Goal: Task Accomplishment & Management: Use online tool/utility

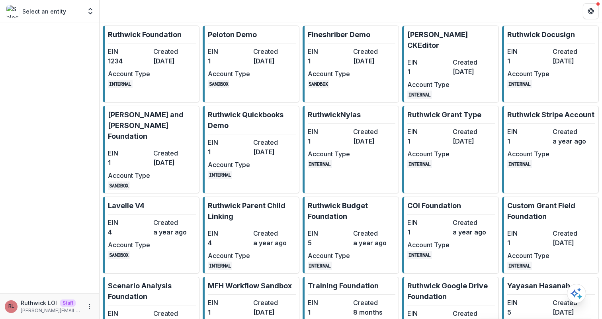
click at [186, 53] on dt "Created" at bounding box center [174, 52] width 42 height 10
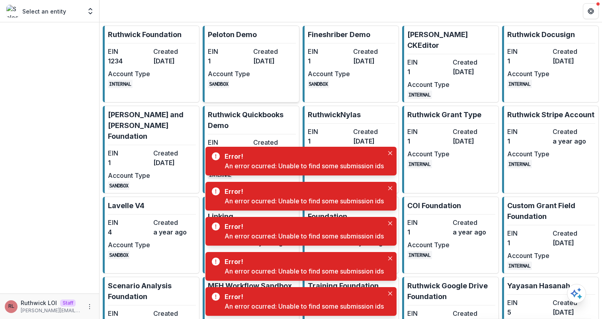
click at [272, 60] on dd "[DATE]" at bounding box center [274, 61] width 42 height 10
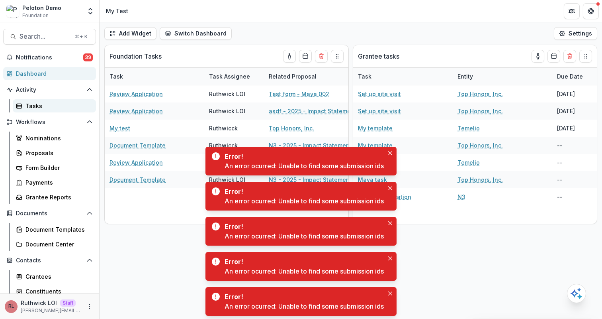
click at [35, 104] on div "Tasks" at bounding box center [57, 106] width 64 height 8
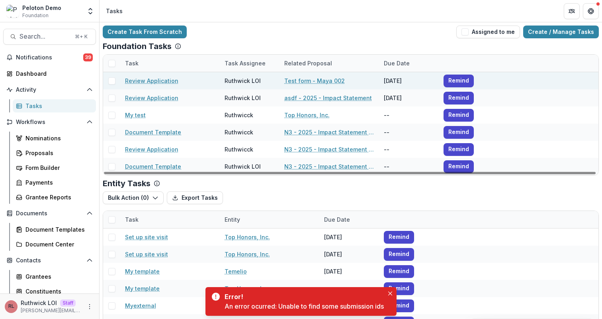
click at [117, 82] on div at bounding box center [111, 80] width 17 height 7
click at [110, 81] on span at bounding box center [111, 80] width 7 height 7
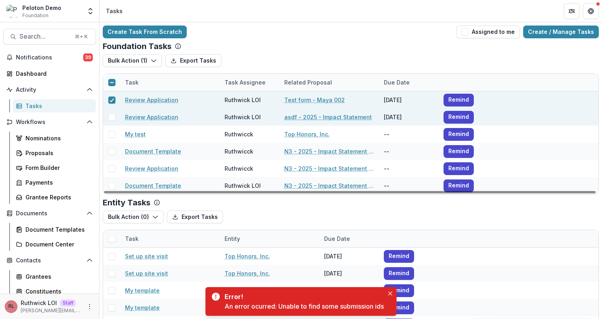
click at [113, 117] on span at bounding box center [111, 117] width 7 height 7
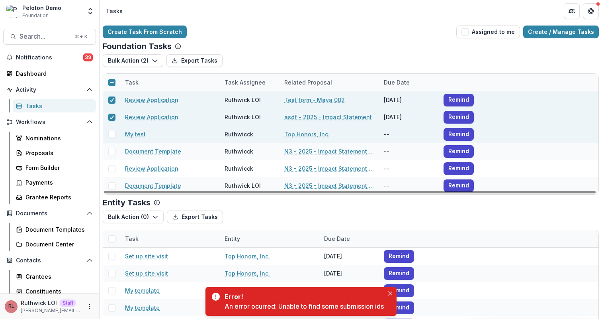
click at [113, 131] on span at bounding box center [111, 134] width 7 height 7
click at [128, 55] on button "Bulk Action ( 3 )" at bounding box center [133, 60] width 61 height 13
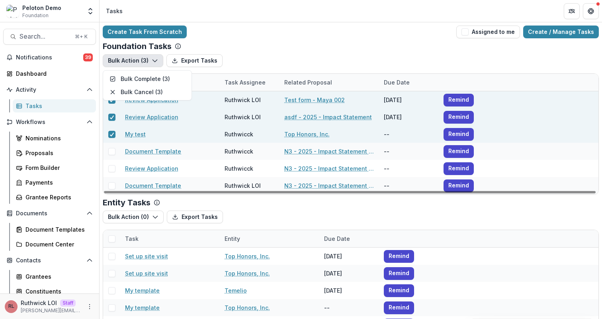
click at [281, 208] on div "Entity Tasks Bulk Action ( 0 ) Export Tasks Bulk Cancel ( 0 ) Task Entity Due D…" at bounding box center [351, 277] width 496 height 159
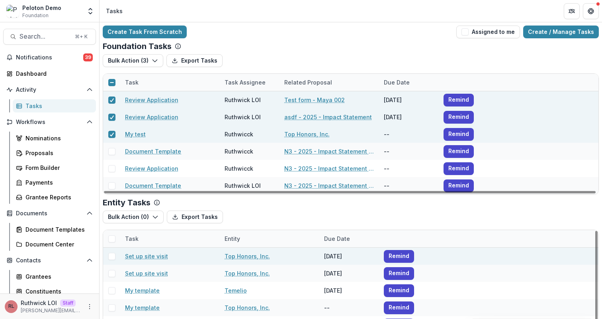
click at [114, 253] on span at bounding box center [111, 256] width 7 height 7
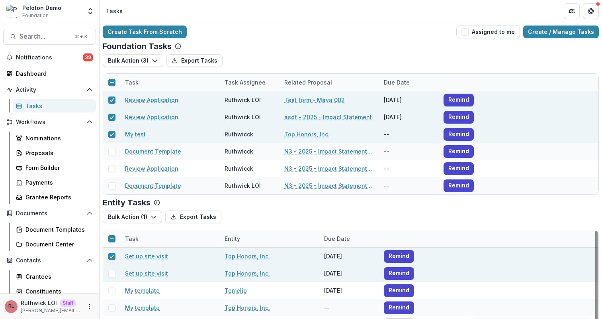
click at [111, 273] on span at bounding box center [111, 273] width 7 height 7
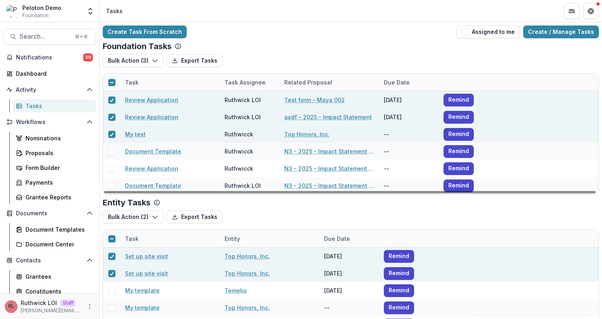
click at [80, 80] on div "Notifications 39 Dashboard Activity Tasks Workflows Nominations Proposals Form …" at bounding box center [49, 212] width 99 height 323
click at [78, 76] on div "Dashboard" at bounding box center [53, 73] width 74 height 8
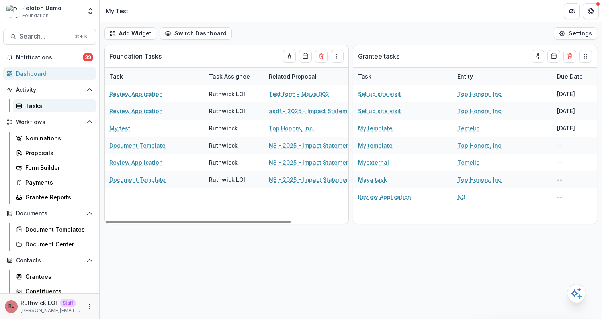
click at [31, 102] on div "Tasks" at bounding box center [57, 106] width 64 height 8
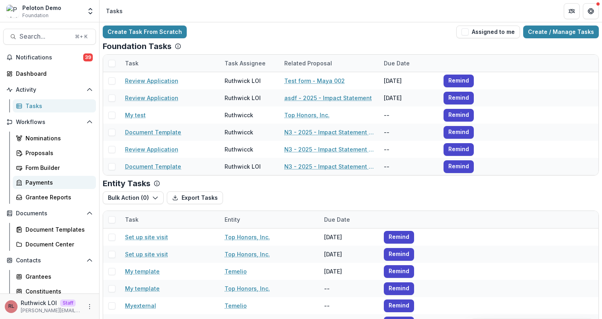
click at [46, 184] on div "Payments" at bounding box center [57, 182] width 64 height 8
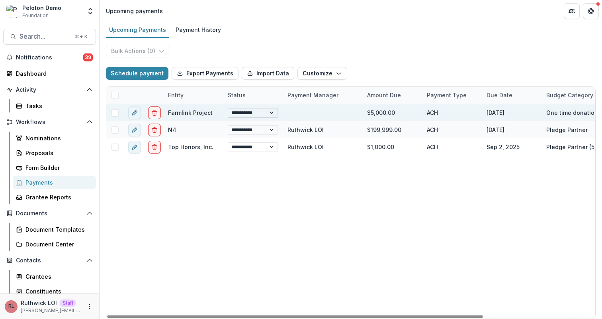
click at [255, 114] on select "**********" at bounding box center [253, 113] width 50 height 10
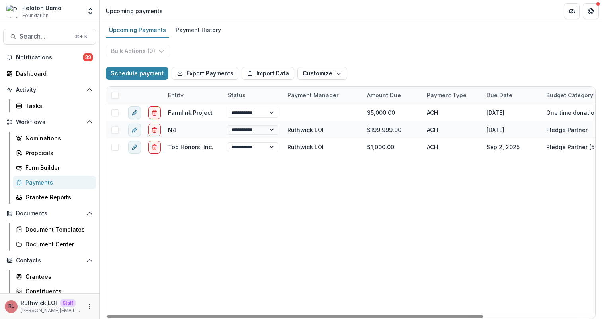
click at [342, 195] on div "**********" at bounding box center [423, 211] width 634 height 214
click at [43, 106] on div "Tasks" at bounding box center [57, 106] width 64 height 8
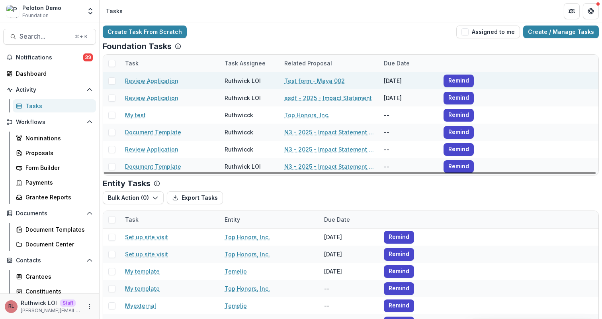
click at [143, 81] on link "Review Application" at bounding box center [151, 80] width 53 height 8
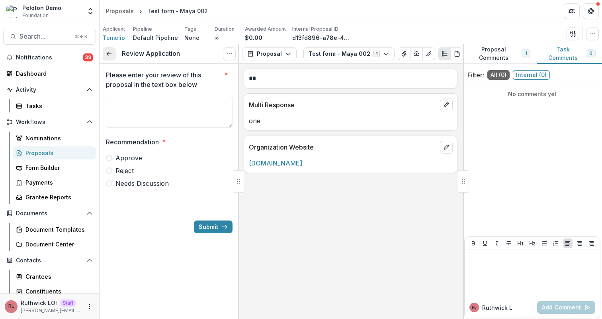
click at [113, 59] on link at bounding box center [109, 53] width 13 height 13
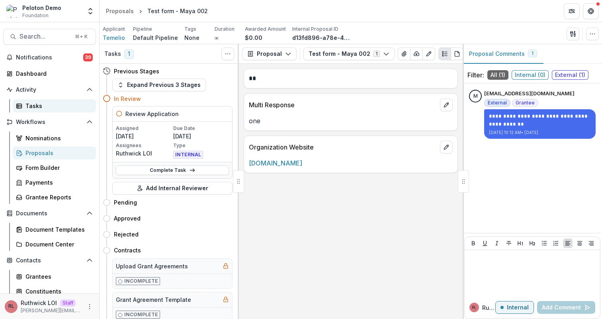
click at [74, 105] on div "Tasks" at bounding box center [57, 106] width 64 height 8
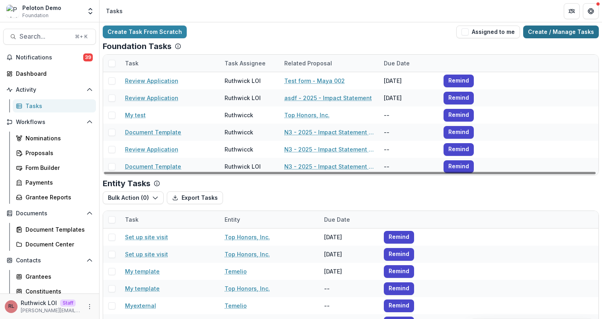
click at [547, 33] on link "Create / Manage Tasks" at bounding box center [561, 31] width 76 height 13
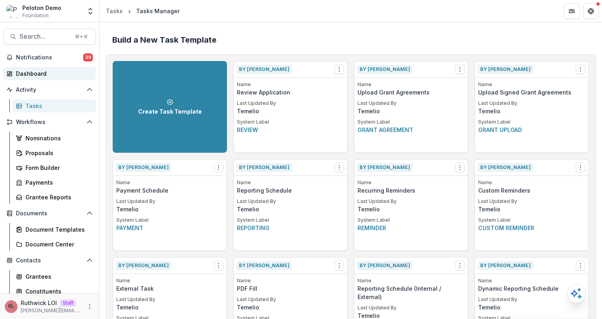
click at [49, 72] on div "Dashboard" at bounding box center [53, 73] width 74 height 8
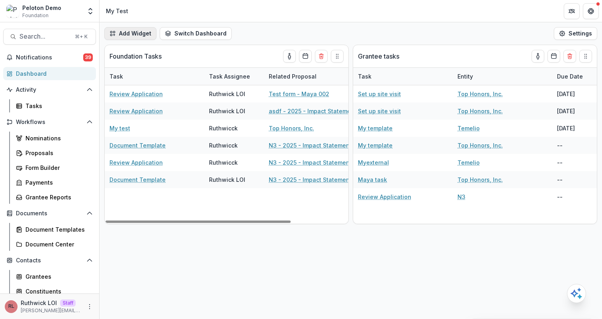
click at [139, 30] on button "Add Widget" at bounding box center [130, 33] width 52 height 13
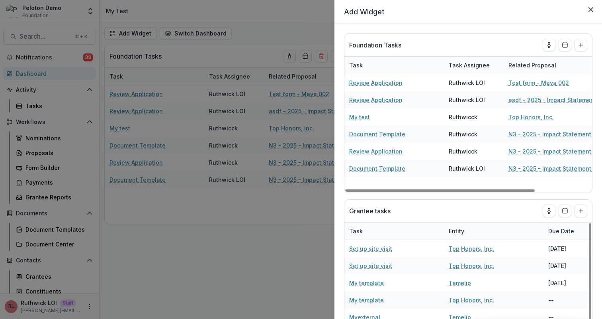
scroll to position [2, 0]
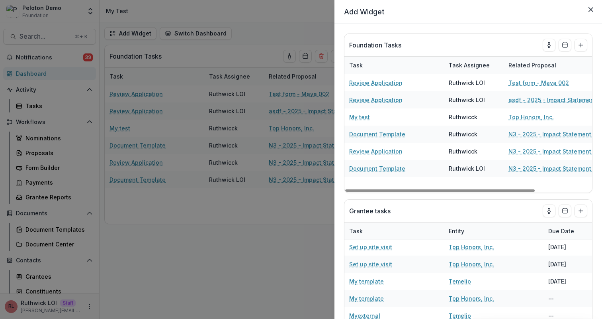
click at [240, 211] on div "**********" at bounding box center [301, 159] width 602 height 319
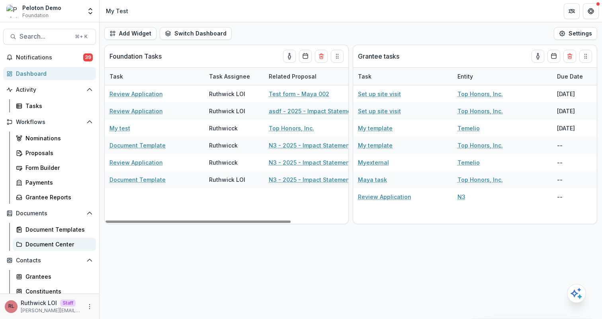
scroll to position [81, 0]
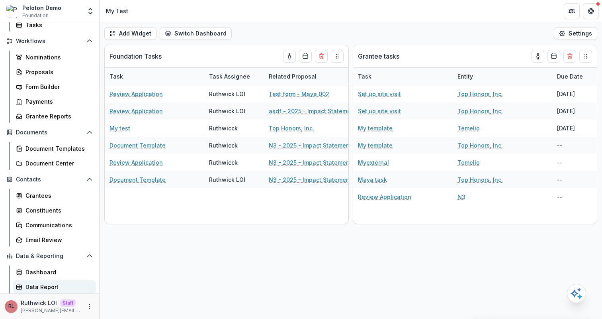
click at [56, 286] on div "Data Report" at bounding box center [57, 286] width 64 height 8
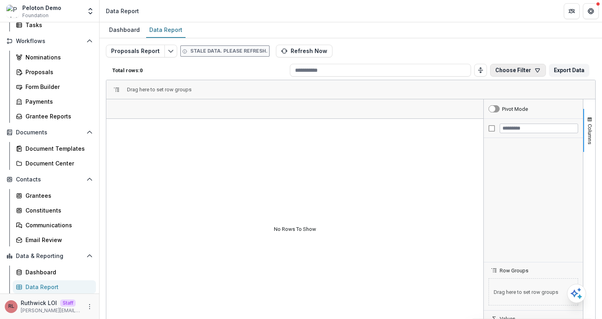
click at [504, 66] on button "Choose Filter" at bounding box center [518, 70] width 56 height 13
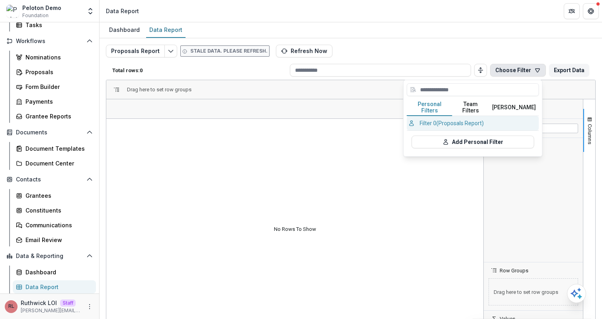
click at [441, 116] on button "Filter 0 (Proposals Report)" at bounding box center [473, 123] width 132 height 14
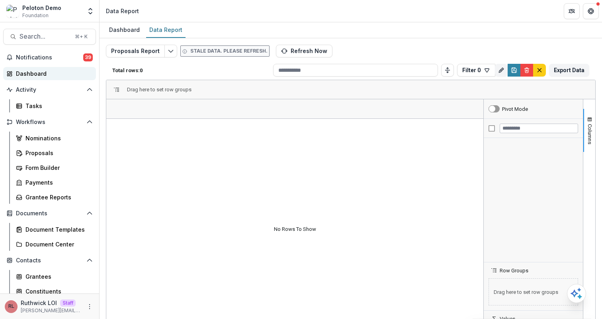
click at [52, 75] on div "Dashboard" at bounding box center [53, 73] width 74 height 8
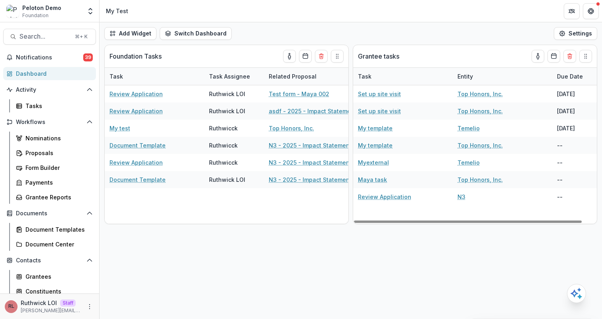
click at [394, 26] on div "Add Widget Switch Dashboard My Test Default New Dashboard Settings" at bounding box center [351, 33] width 503 height 22
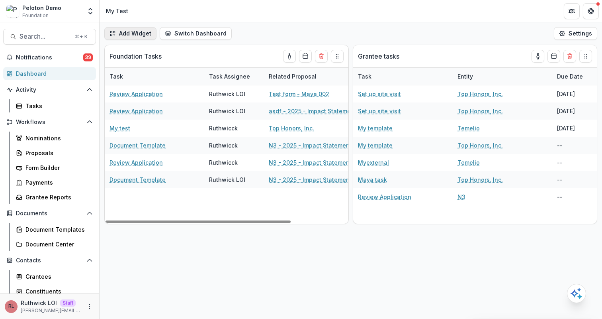
click at [137, 32] on button "Add Widget" at bounding box center [130, 33] width 52 height 13
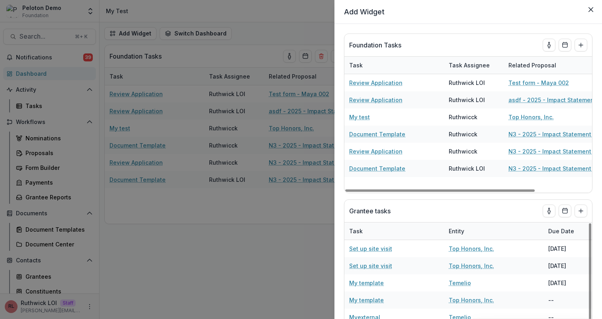
click at [257, 45] on div "**********" at bounding box center [301, 159] width 602 height 319
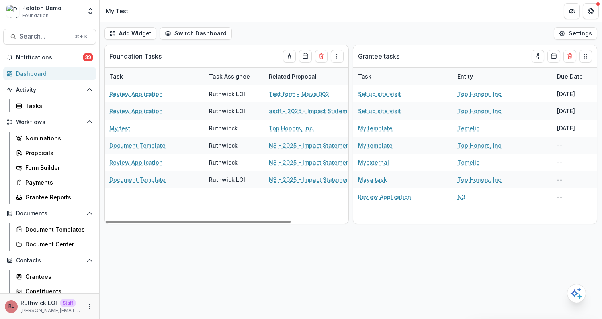
click at [247, 33] on div "Add Widget Switch Dashboard My Test Default New Dashboard Settings" at bounding box center [351, 33] width 503 height 22
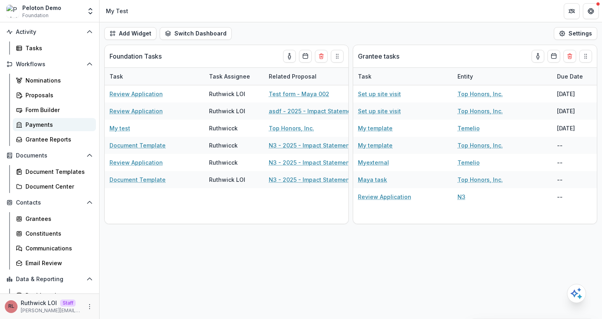
scroll to position [81, 0]
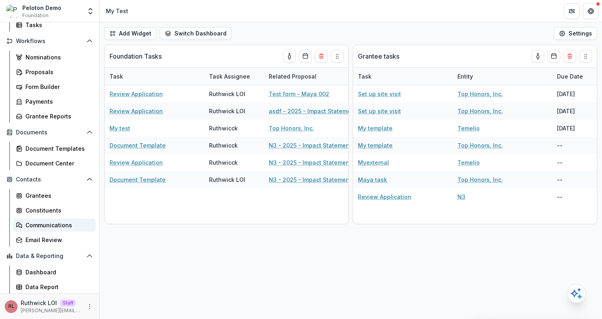
click at [47, 227] on div "Communications" at bounding box center [57, 225] width 64 height 8
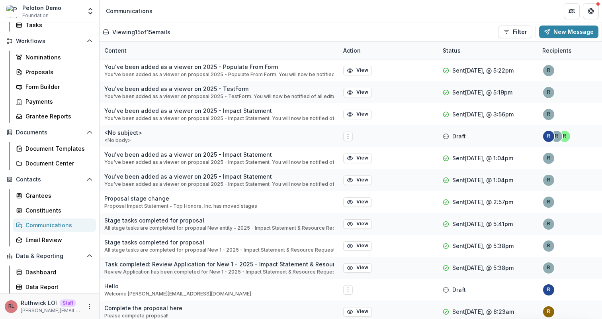
click at [507, 39] on div "Viewing 15 of 15 emails Filter Draft Sent New Message" at bounding box center [351, 31] width 502 height 19
click at [512, 35] on button "Filter" at bounding box center [515, 31] width 34 height 13
click at [520, 32] on button "Filter" at bounding box center [515, 31] width 34 height 13
click at [472, 21] on header "Communications" at bounding box center [351, 11] width 503 height 22
click at [464, 35] on div "Viewing 15 of 15 emails Filter Draft Sent New Message" at bounding box center [351, 31] width 496 height 13
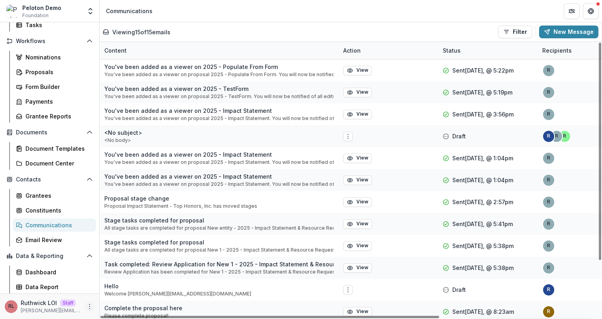
click at [86, 304] on icon "More" at bounding box center [89, 306] width 6 height 6
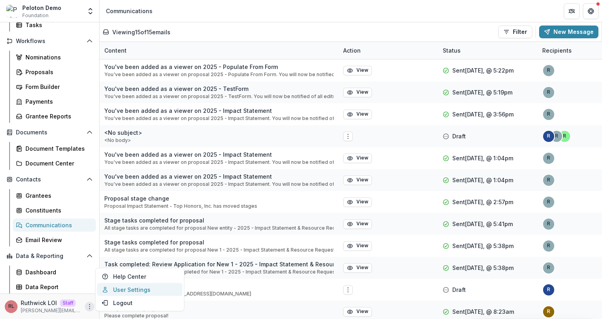
click at [110, 290] on link "User Settings" at bounding box center [139, 289] width 85 height 13
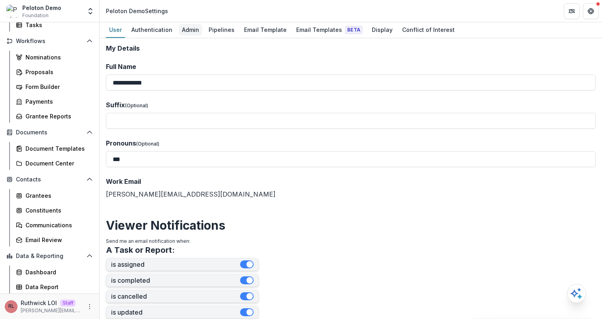
click at [193, 29] on div "Admin" at bounding box center [190, 30] width 23 height 12
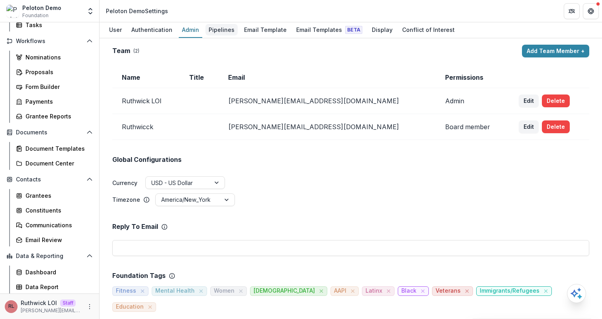
click at [210, 29] on div "Pipelines" at bounding box center [222, 30] width 32 height 12
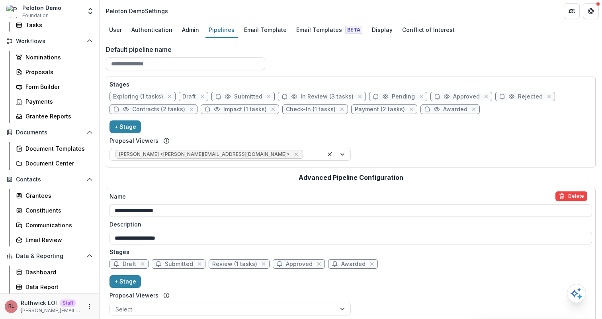
click at [443, 110] on span "Awarded" at bounding box center [455, 109] width 24 height 7
select select "*******"
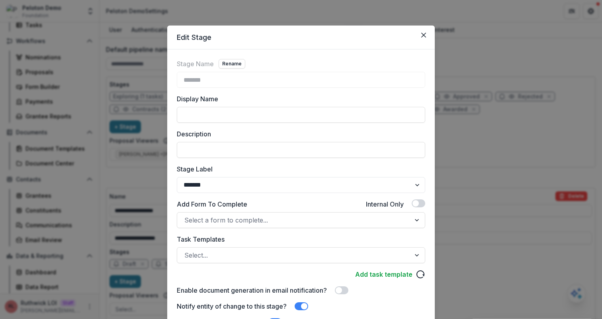
scroll to position [25, 0]
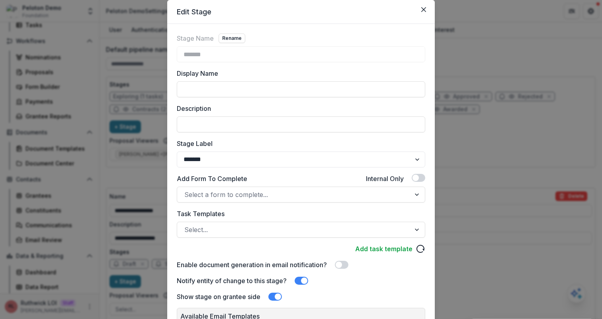
click at [297, 168] on div "Stage Name Rename ******* Display Name Description Stage Label ******* ***** **…" at bounding box center [301, 167] width 249 height 268
click at [290, 161] on select "******* ***** ********* ****** ******* ******** ******** ******* ********* ****…" at bounding box center [301, 159] width 249 height 16
click at [367, 148] on div "Stage Label ******* ***** ********* ****** ******* ******** ******** ******* **…" at bounding box center [301, 153] width 249 height 29
click at [94, 191] on div "Edit Stage Stage Name Rename ******* Display Name Description Stage Label *****…" at bounding box center [301, 159] width 602 height 319
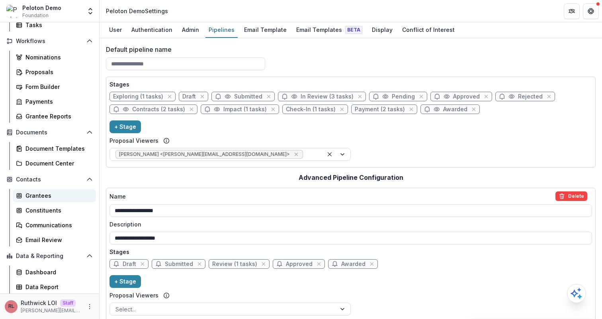
click at [37, 196] on div "Grantees" at bounding box center [57, 195] width 64 height 8
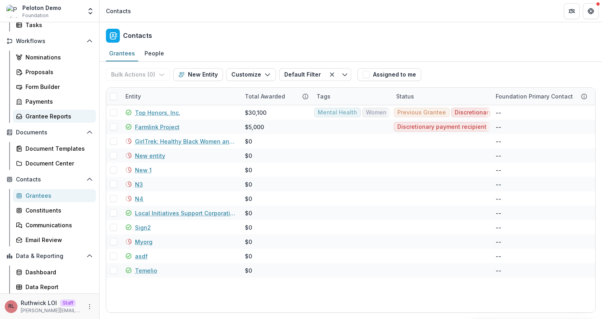
click at [41, 117] on div "Grantee Reports" at bounding box center [57, 116] width 64 height 8
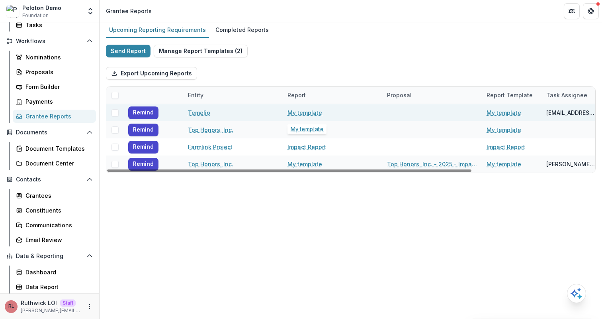
click at [291, 111] on link "My template" at bounding box center [305, 112] width 35 height 8
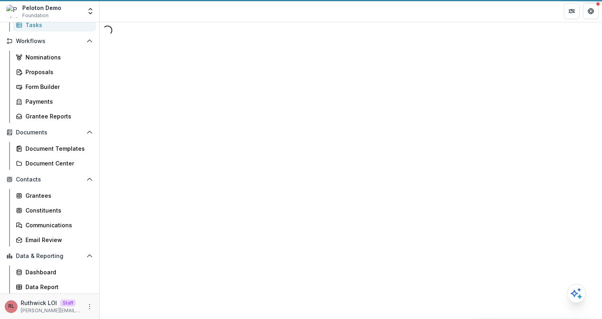
select select "********"
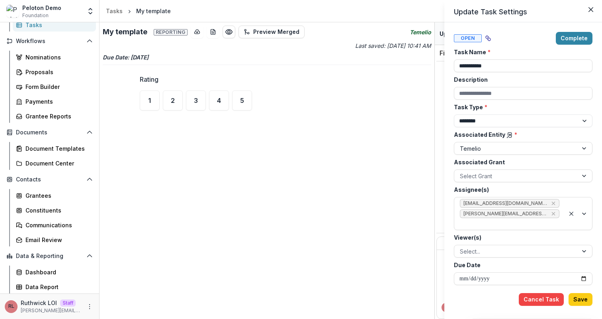
click at [315, 116] on div "**********" at bounding box center [301, 159] width 602 height 319
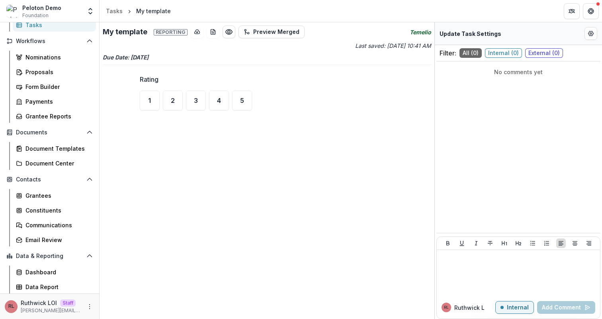
click at [257, 250] on div "My template Reporting Preview Merged Temelio Last saved: May 20, 2025, 10:41 AM…" at bounding box center [267, 170] width 335 height 296
click at [54, 86] on div "Form Builder" at bounding box center [57, 86] width 64 height 8
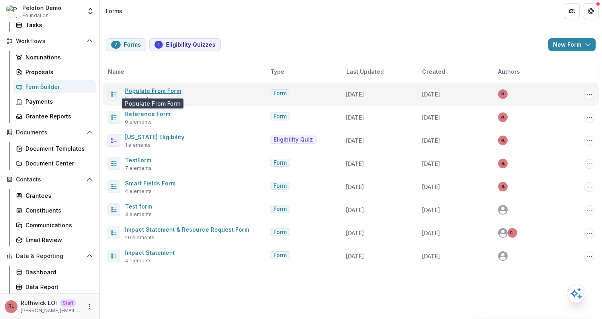
click at [155, 87] on link "Populate From Form" at bounding box center [153, 90] width 56 height 7
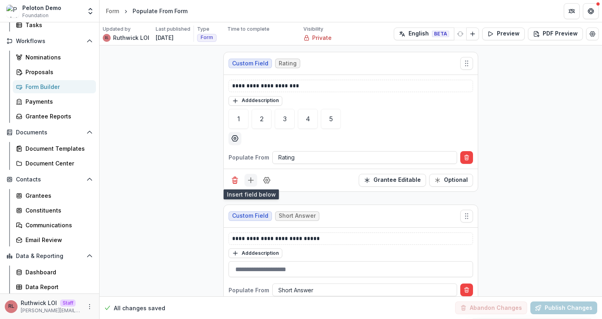
click at [250, 179] on icon "Add field" at bounding box center [251, 180] width 8 height 8
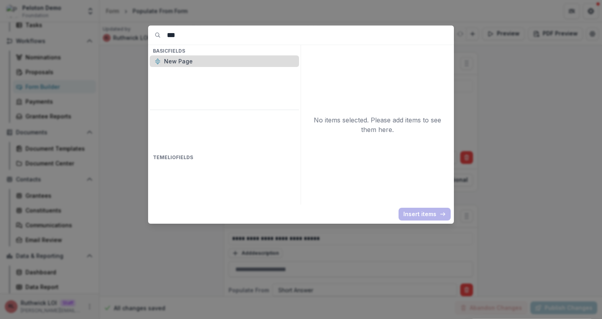
type input "***"
click at [195, 57] on p "New Page" at bounding box center [229, 61] width 130 height 8
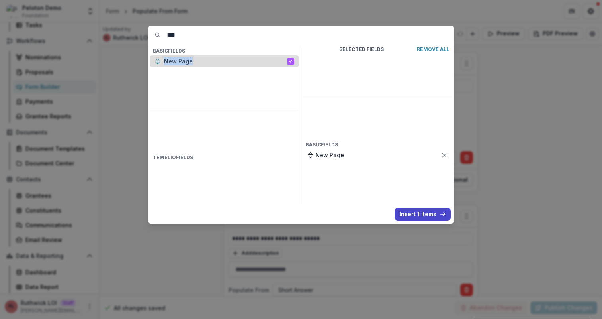
click at [195, 57] on p "New Page" at bounding box center [225, 61] width 123 height 8
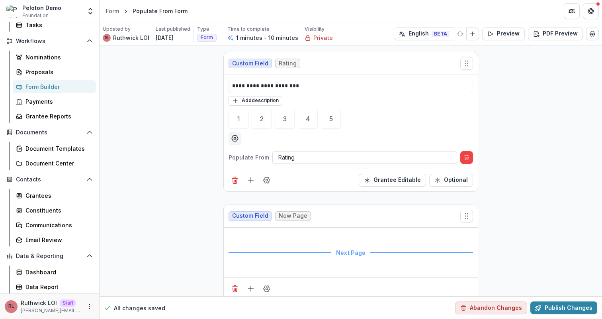
click at [185, 134] on div "**********" at bounding box center [351, 241] width 503 height 393
click at [497, 33] on button "Preview" at bounding box center [503, 33] width 43 height 13
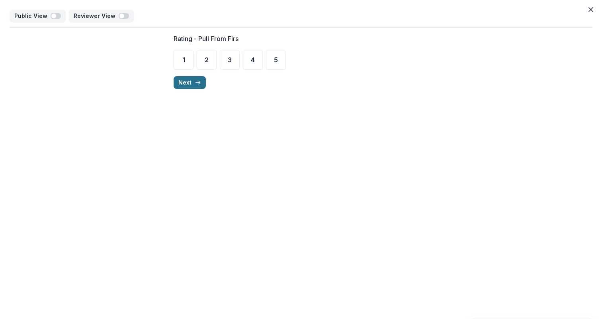
click at [196, 81] on icon "button" at bounding box center [198, 82] width 6 height 6
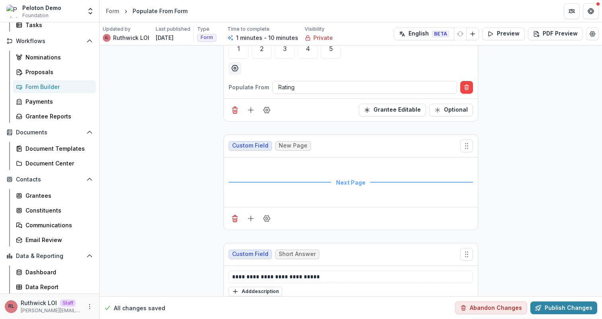
scroll to position [142, 0]
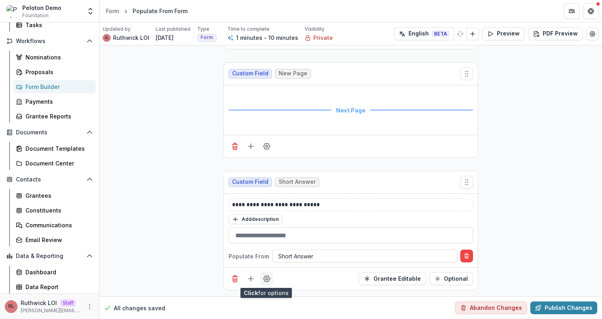
click at [266, 278] on circle "Field Settings" at bounding box center [267, 279] width 2 height 2
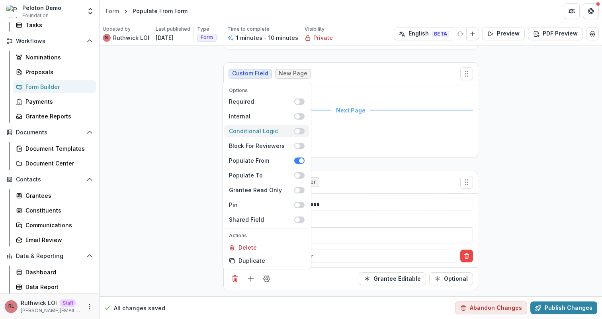
click at [299, 132] on span at bounding box center [299, 131] width 10 height 6
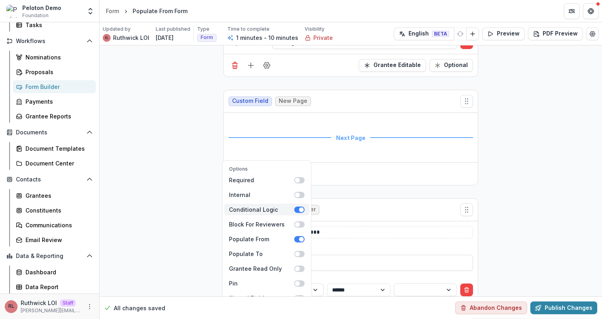
scroll to position [170, 0]
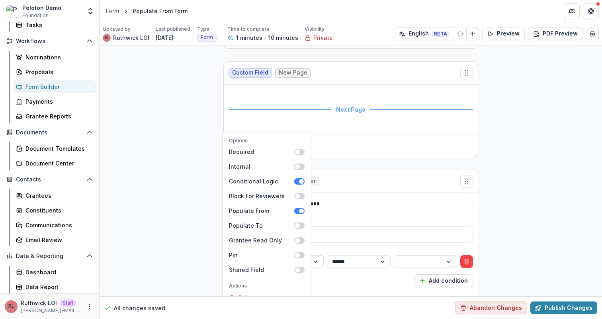
click at [390, 223] on div "**********" at bounding box center [351, 220] width 245 height 45
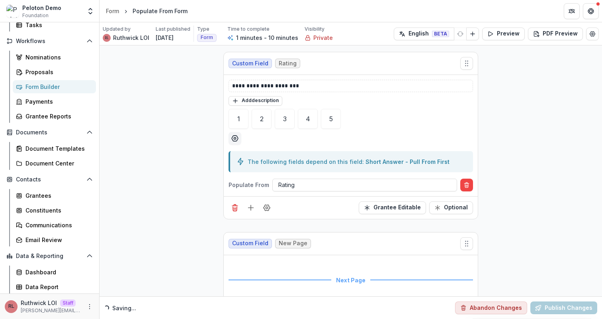
scroll to position [221, 0]
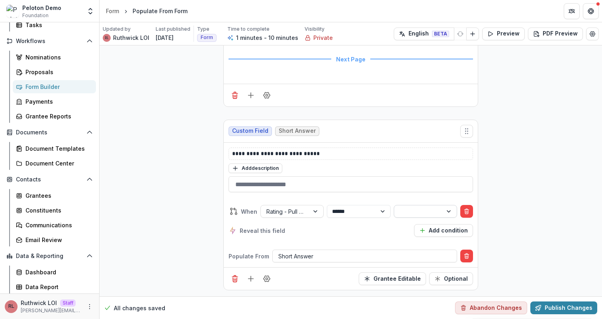
click at [411, 211] on div at bounding box center [418, 211] width 37 height 10
type input "*"
click at [519, 240] on div "**********" at bounding box center [351, 61] width 503 height 472
click at [423, 213] on div at bounding box center [418, 211] width 37 height 10
type input "*"
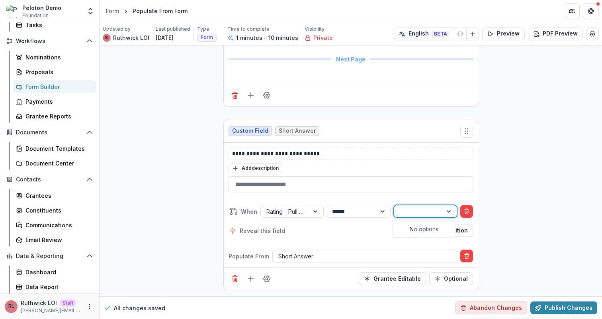
click at [507, 188] on div "**********" at bounding box center [351, 61] width 503 height 472
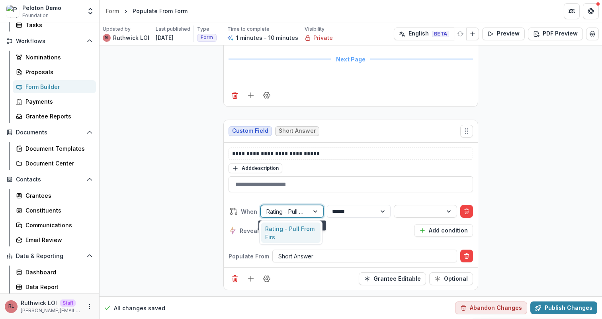
click at [313, 211] on div at bounding box center [316, 211] width 14 height 12
click at [306, 230] on div "Rating - Pull From Firs" at bounding box center [290, 232] width 59 height 21
click at [347, 211] on select "**********" at bounding box center [358, 211] width 63 height 13
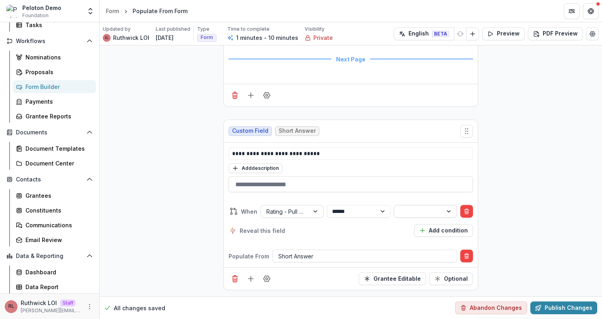
click at [413, 211] on div at bounding box center [418, 211] width 37 height 10
type input "*"
click at [549, 188] on div "**********" at bounding box center [351, 61] width 503 height 472
click at [495, 31] on button "Preview" at bounding box center [503, 33] width 43 height 13
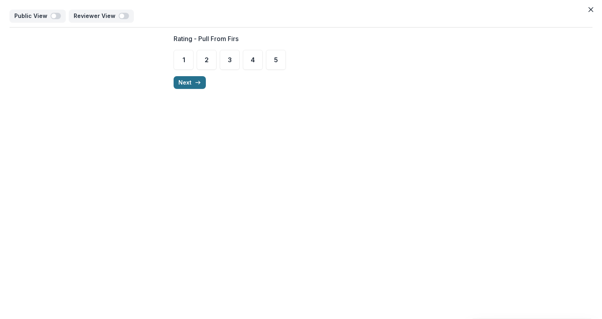
click at [196, 84] on icon "button" at bounding box center [198, 82] width 6 height 6
click at [205, 33] on div "Back Submit" at bounding box center [301, 39] width 255 height 25
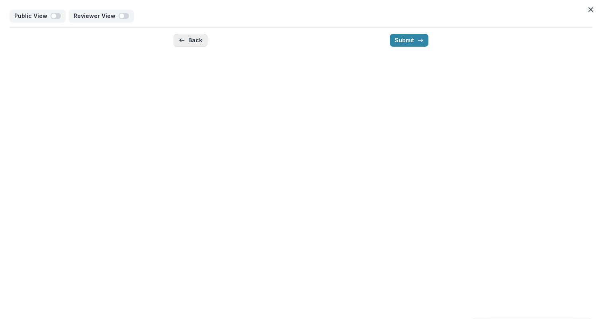
click at [200, 43] on button "Back" at bounding box center [191, 40] width 34 height 13
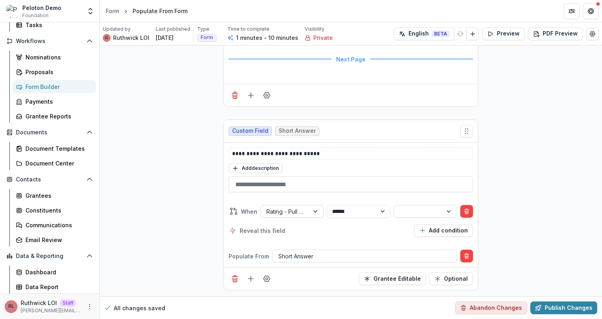
click at [537, 180] on div "**********" at bounding box center [351, 61] width 503 height 472
click at [78, 284] on div "Data Report" at bounding box center [57, 286] width 64 height 8
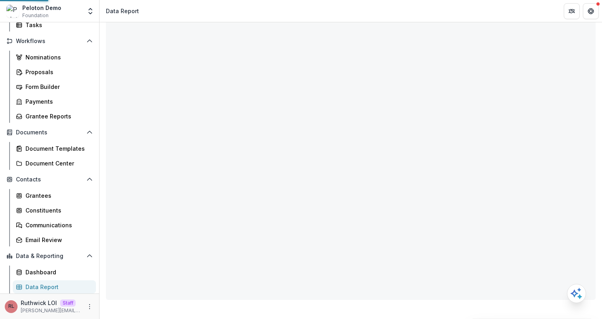
scroll to position [40, 0]
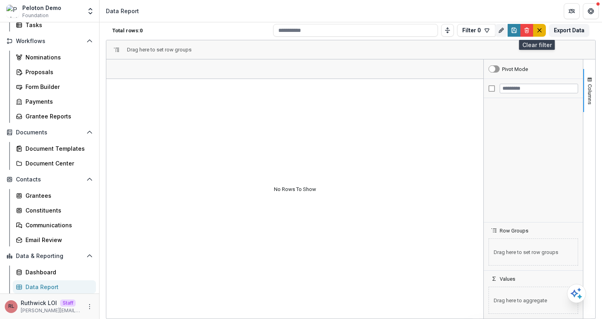
click at [537, 31] on icon "default" at bounding box center [540, 30] width 6 height 6
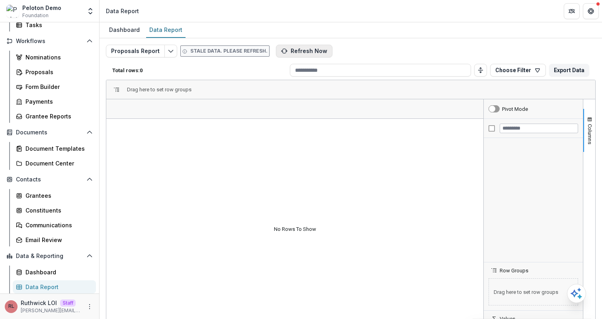
click at [297, 55] on button "Refresh Now" at bounding box center [304, 51] width 57 height 13
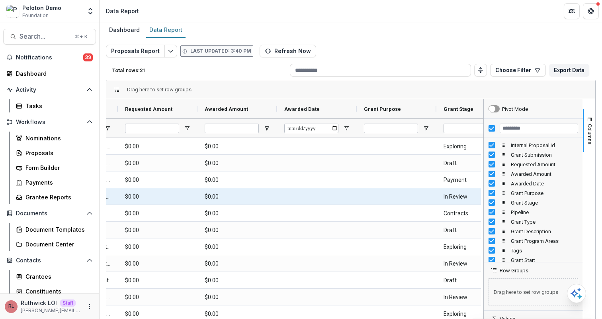
scroll to position [0, 165]
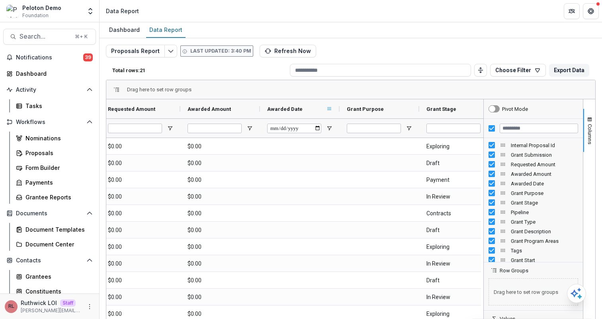
click at [327, 110] on span at bounding box center [329, 109] width 6 height 6
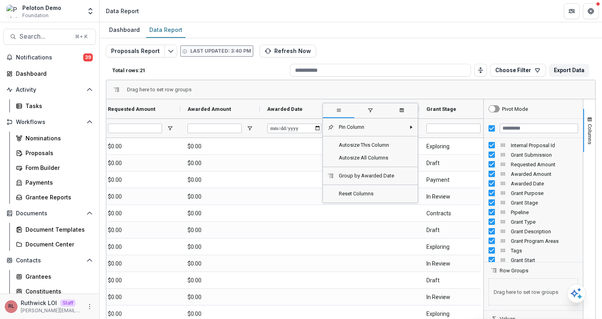
click at [369, 114] on span "filter" at bounding box center [369, 111] width 31 height 14
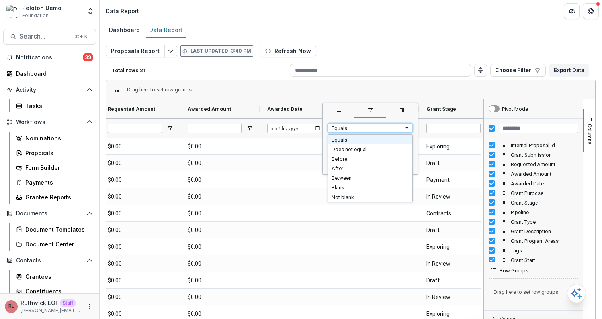
click at [368, 130] on div "Equals" at bounding box center [368, 128] width 72 height 6
click at [353, 55] on div "Proposals Report Last updated: 3:40 PM Refresh Now Total rows: 21 Choose Filter…" at bounding box center [351, 192] width 490 height 295
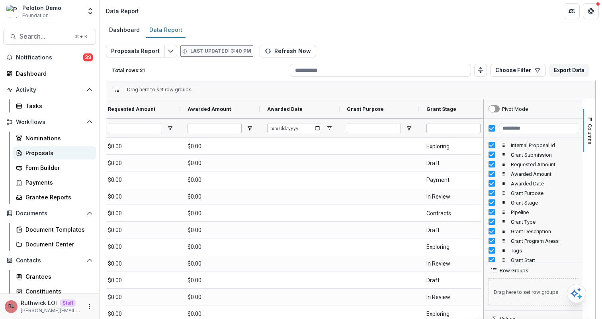
click at [47, 156] on div "Proposals" at bounding box center [57, 153] width 64 height 8
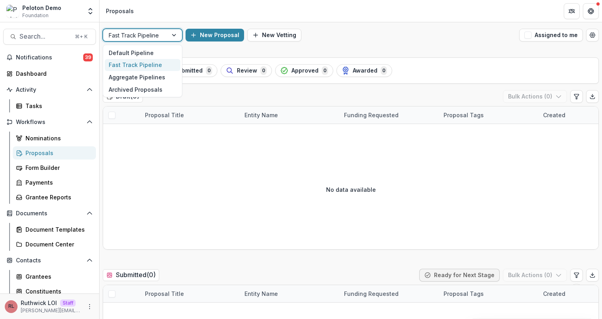
click at [138, 35] on div at bounding box center [135, 35] width 53 height 10
click at [141, 53] on div "Default Pipeline" at bounding box center [143, 53] width 76 height 12
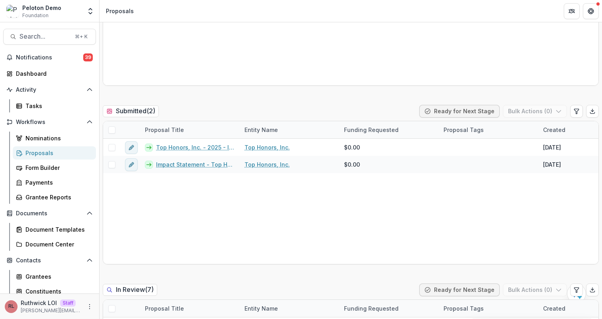
scroll to position [362, 0]
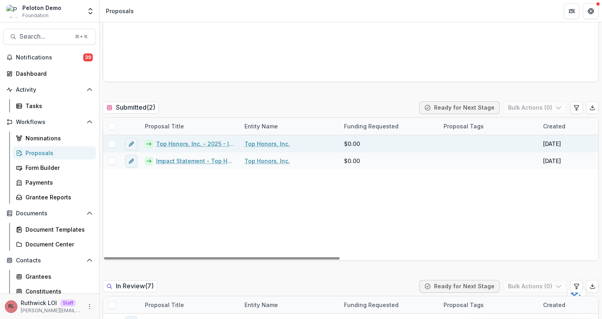
click at [202, 146] on link "Top Honors, Inc. - 2025 - Impact Statement" at bounding box center [195, 143] width 79 height 8
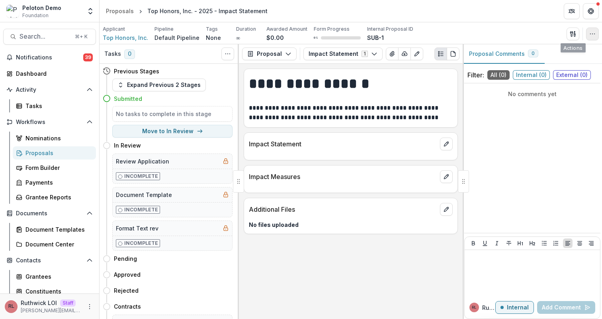
click at [596, 35] on button "button" at bounding box center [592, 33] width 13 height 13
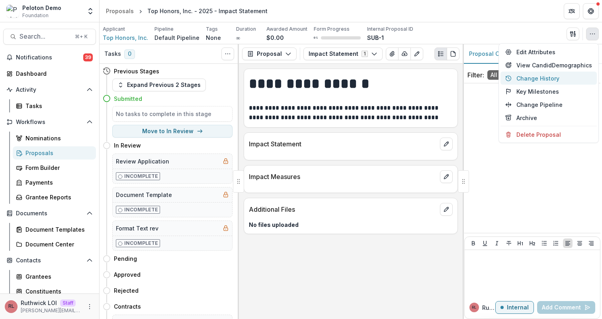
click at [562, 78] on button "Change History" at bounding box center [549, 78] width 96 height 13
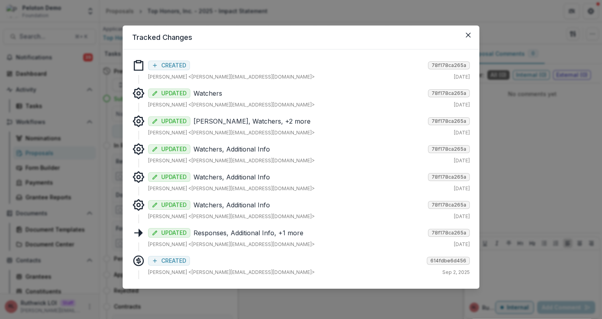
click at [264, 114] on div "Responses CREATED 78f178ca265a Ruthwick LOI <ruthwick@trytemelio.com> Apr 21, 2…" at bounding box center [301, 169] width 338 height 220
click at [264, 124] on p "Grant Amount, Watchers, +2 more" at bounding box center [309, 121] width 231 height 10
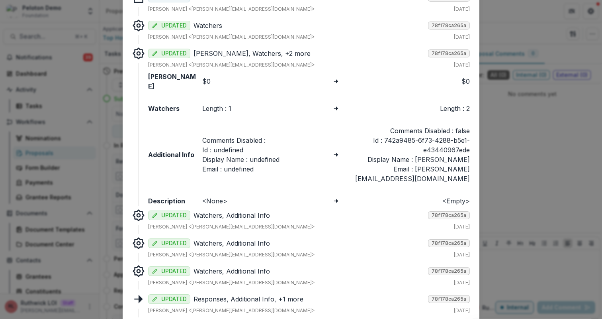
scroll to position [68, 0]
click at [261, 210] on p "Watchers, Additional Info" at bounding box center [309, 215] width 231 height 10
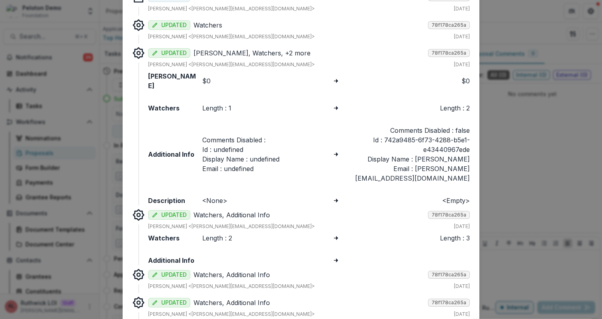
scroll to position [142, 0]
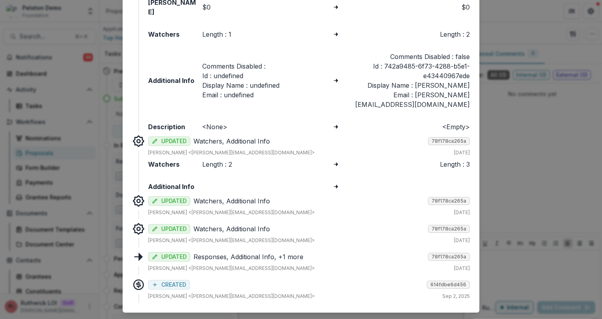
click at [261, 209] on div "Ruthwick LOI <ruthwick@trytemelio.com> Jun 5, 2025" at bounding box center [309, 212] width 322 height 7
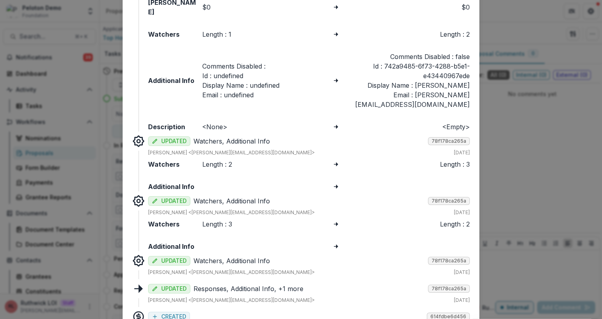
click at [255, 254] on div "UPDATED Watchers, Additional Info 78f178ca265a" at bounding box center [309, 259] width 322 height 11
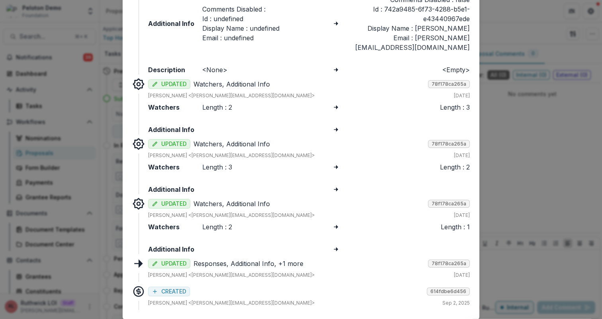
scroll to position [200, 0]
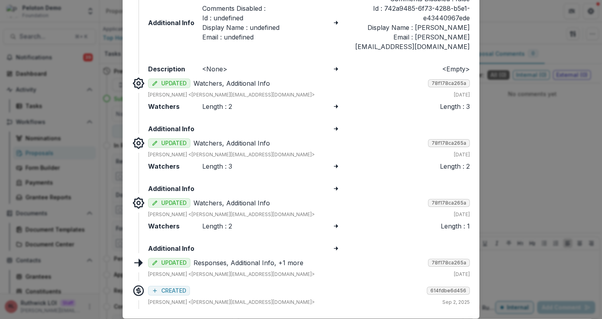
click at [254, 256] on div "UPDATED Responses, Additional Info, +1 more 78f178ca265a Ruthwick LOI <ruthwick…" at bounding box center [309, 267] width 322 height 22
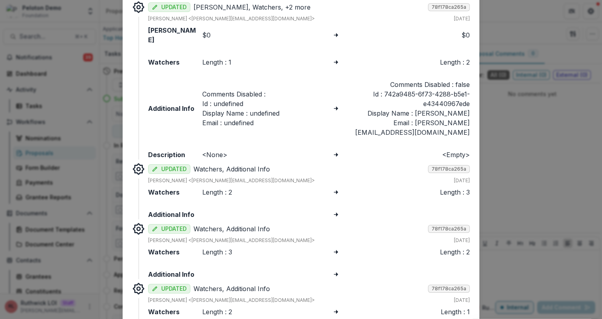
scroll to position [100, 0]
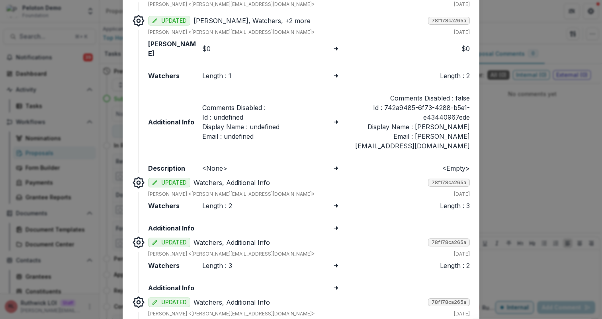
click at [519, 170] on div "Tracked Changes Responses CREATED 78f178ca265a Ruthwick LOI <ruthwick@trytemeli…" at bounding box center [301, 159] width 602 height 319
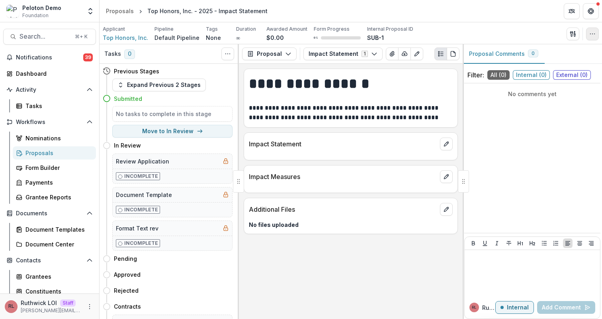
click at [590, 32] on icon "button" at bounding box center [592, 34] width 6 height 6
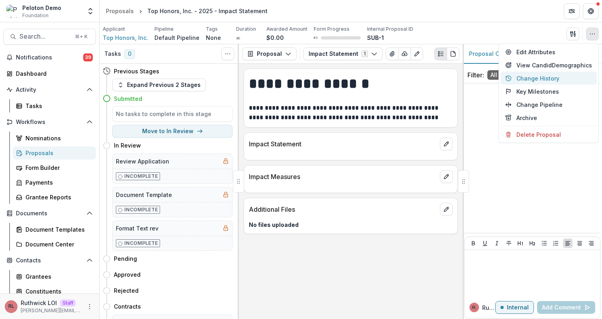
click at [562, 79] on button "Change History" at bounding box center [549, 78] width 96 height 13
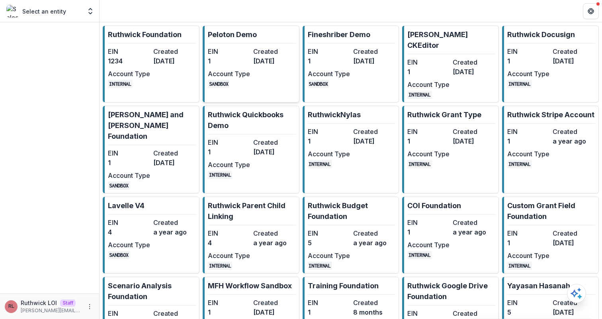
click at [245, 38] on p "Peloton Demo" at bounding box center [232, 34] width 49 height 11
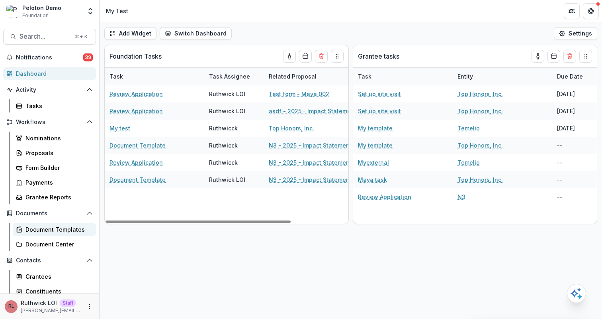
click at [75, 227] on div "Document Templates" at bounding box center [57, 229] width 64 height 8
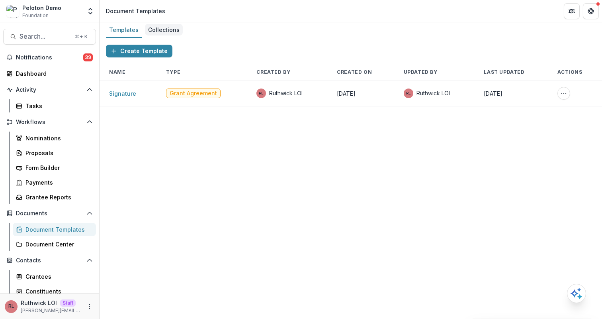
click at [158, 29] on div "Collections" at bounding box center [164, 30] width 38 height 12
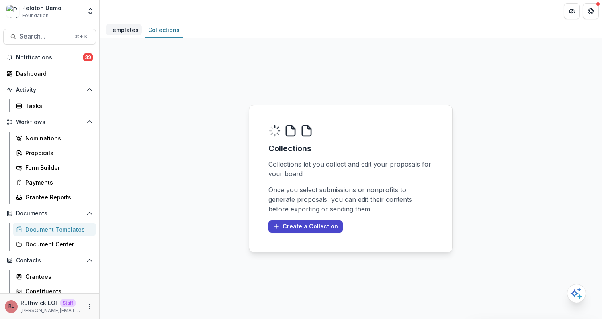
click at [126, 34] on div "Templates" at bounding box center [124, 30] width 36 height 12
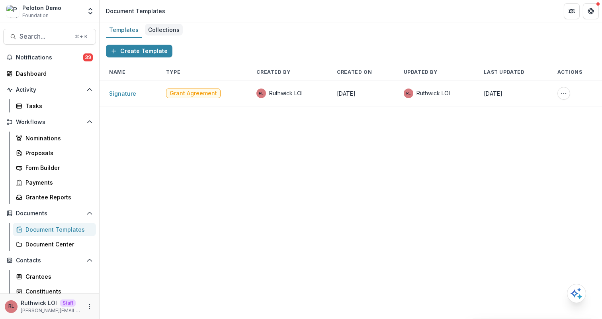
click at [158, 23] on link "Collections" at bounding box center [164, 30] width 38 height 16
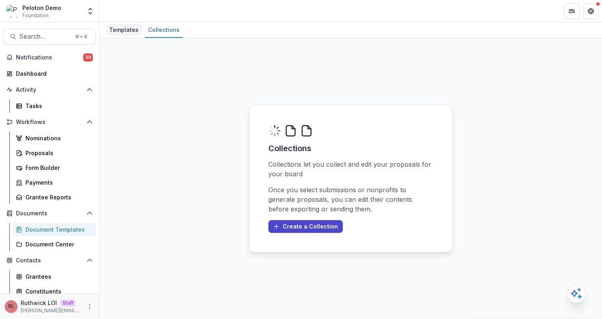
click at [125, 29] on div "Templates" at bounding box center [124, 30] width 36 height 12
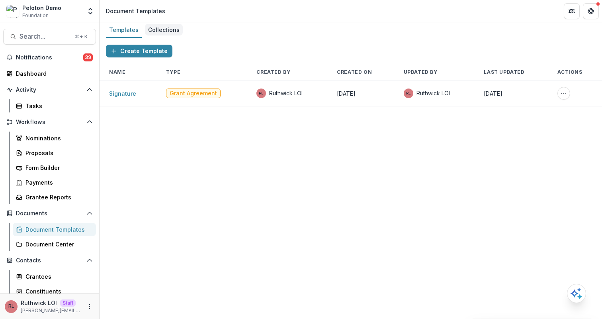
click at [174, 37] on link "Collections" at bounding box center [164, 30] width 38 height 16
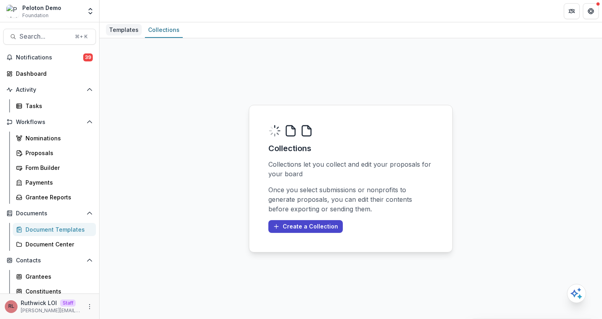
click at [113, 26] on div "Templates" at bounding box center [124, 30] width 36 height 12
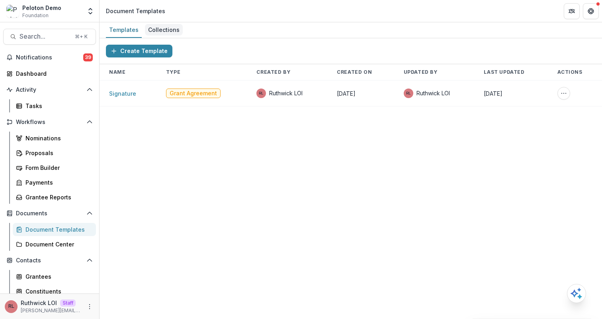
click at [161, 30] on div "Collections" at bounding box center [164, 30] width 38 height 12
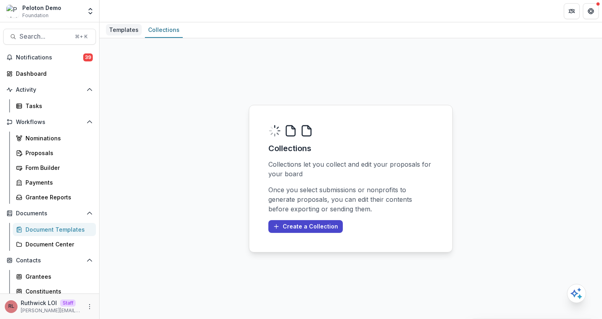
click at [131, 37] on link "Templates" at bounding box center [124, 30] width 36 height 16
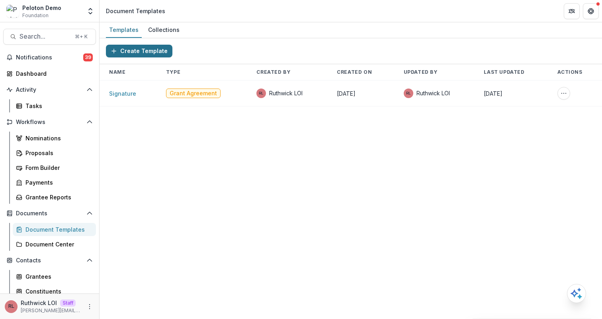
click at [153, 47] on button "Create Template" at bounding box center [139, 51] width 67 height 13
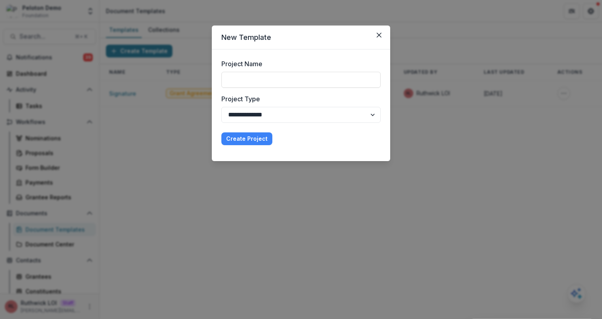
click at [268, 93] on div "**********" at bounding box center [300, 91] width 159 height 64
click at [267, 92] on div "**********" at bounding box center [300, 91] width 159 height 64
click at [266, 92] on div "**********" at bounding box center [300, 91] width 159 height 64
click at [253, 86] on input "Project Name" at bounding box center [300, 80] width 159 height 16
type input "******"
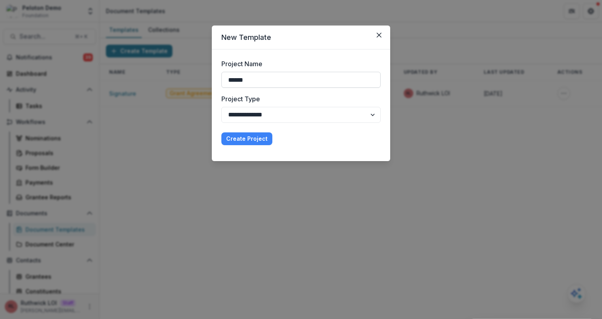
click at [221, 132] on button "Create Project" at bounding box center [246, 138] width 51 height 13
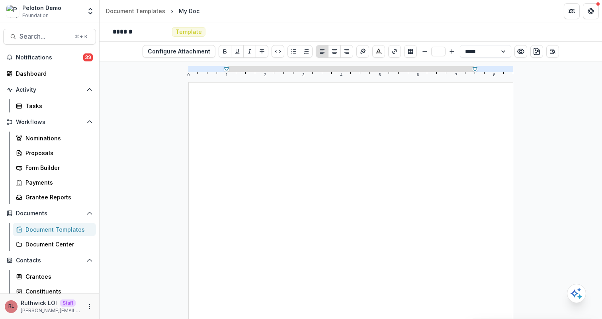
click at [298, 139] on div at bounding box center [351, 292] width 248 height 343
click at [138, 9] on div "Document Templates" at bounding box center [135, 11] width 59 height 8
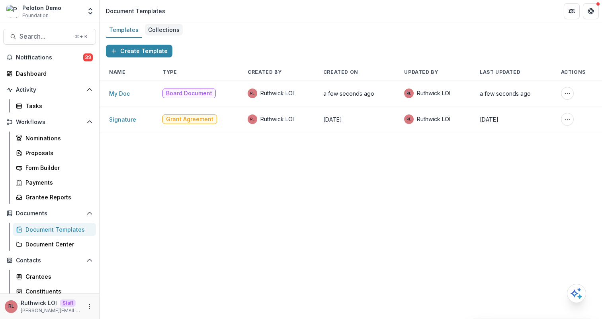
click at [170, 35] on div "Collections" at bounding box center [164, 30] width 38 height 12
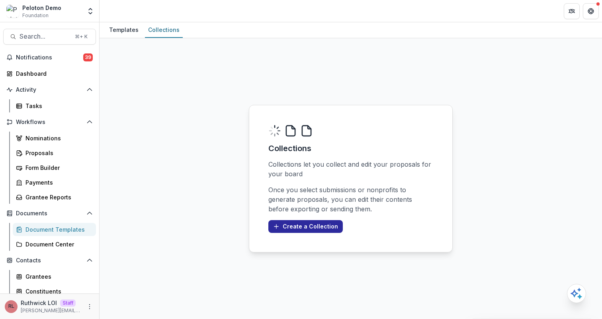
click at [306, 228] on button "Create a Collection" at bounding box center [305, 226] width 74 height 13
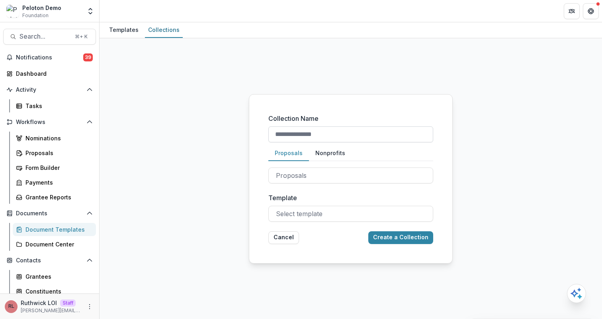
click at [280, 131] on input "Collection Name" at bounding box center [350, 134] width 165 height 16
type input "**"
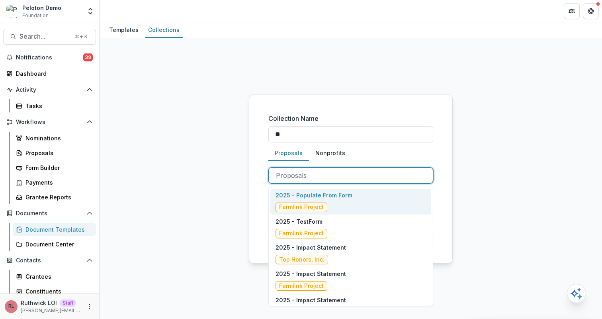
click at [320, 171] on div at bounding box center [351, 175] width 150 height 11
click at [347, 198] on p "2025 - Populate From Form" at bounding box center [314, 195] width 77 height 8
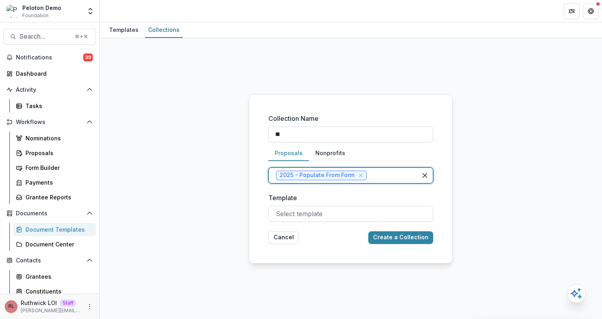
click at [380, 178] on div at bounding box center [388, 175] width 41 height 11
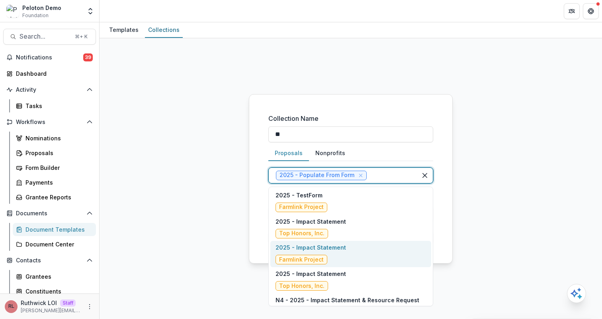
click at [380, 262] on div "2025 - Impact Statement Farmlink Project" at bounding box center [350, 254] width 161 height 26
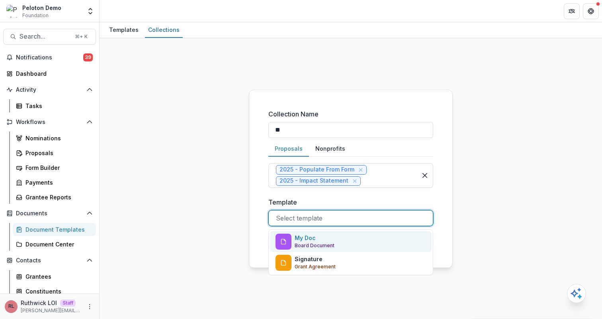
click at [344, 217] on div at bounding box center [351, 217] width 150 height 11
click at [360, 242] on div "My Doc Board Document" at bounding box center [350, 241] width 161 height 21
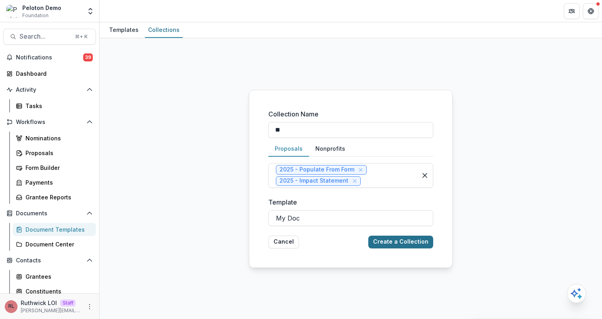
click at [420, 246] on button "Create a Collection" at bounding box center [400, 241] width 65 height 13
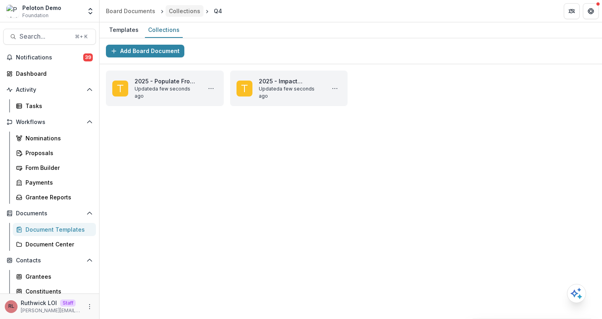
click at [186, 10] on div "Collections" at bounding box center [184, 11] width 31 height 8
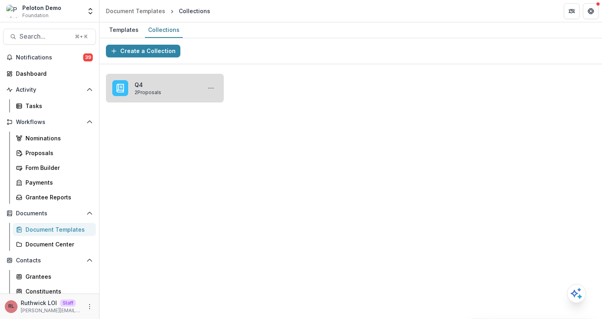
click at [166, 89] on link "Q4" at bounding box center [167, 84] width 64 height 8
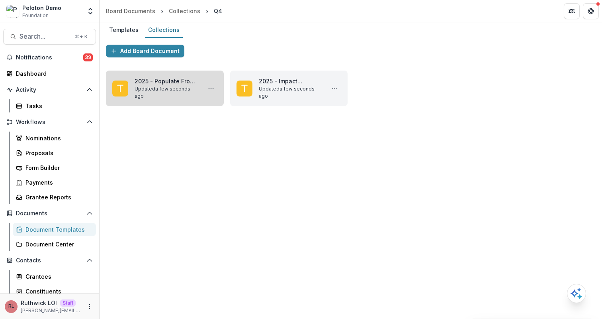
click at [160, 85] on link "2025 - Populate From Form" at bounding box center [167, 81] width 64 height 8
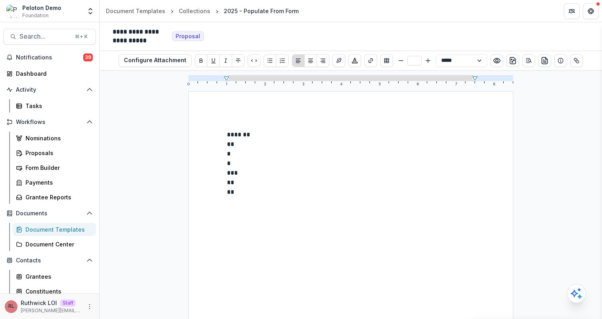
click at [272, 148] on p "**" at bounding box center [351, 144] width 248 height 10
click at [286, 211] on div "******* ** * * *** ** **" at bounding box center [351, 301] width 248 height 343
click at [318, 184] on p "**" at bounding box center [351, 183] width 248 height 10
click at [193, 0] on header "Document Templates Collections 2025 - Populate From Form" at bounding box center [351, 11] width 503 height 22
click at [191, 12] on div "Collections" at bounding box center [194, 11] width 31 height 8
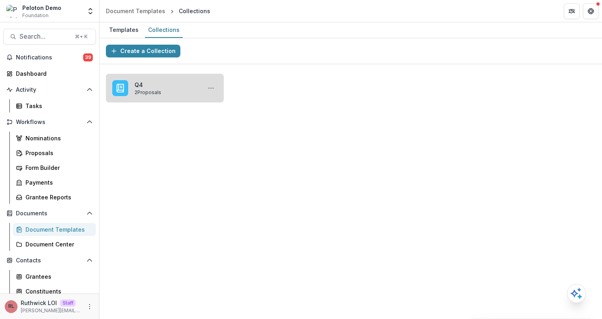
click at [170, 84] on link "Q4" at bounding box center [167, 84] width 64 height 8
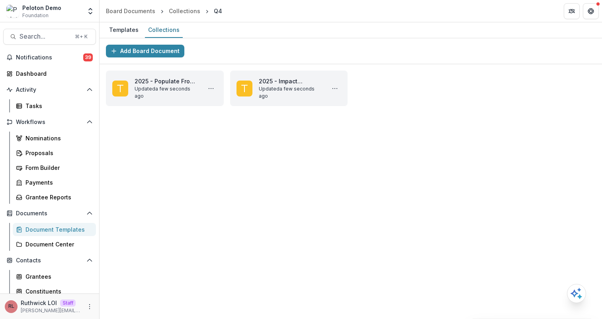
click at [217, 50] on div "Add Board Document" at bounding box center [351, 51] width 503 height 26
click at [123, 22] on header "Board Documents Collections Q4" at bounding box center [351, 11] width 503 height 22
click at [123, 25] on div "Templates" at bounding box center [124, 30] width 36 height 12
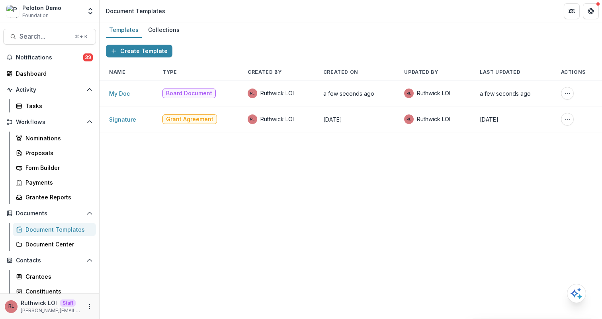
click at [272, 55] on div "Create Template" at bounding box center [351, 51] width 503 height 26
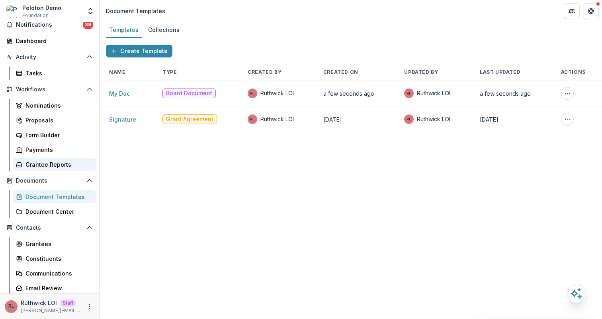
scroll to position [33, 0]
click at [66, 147] on div "Payments" at bounding box center [57, 149] width 64 height 8
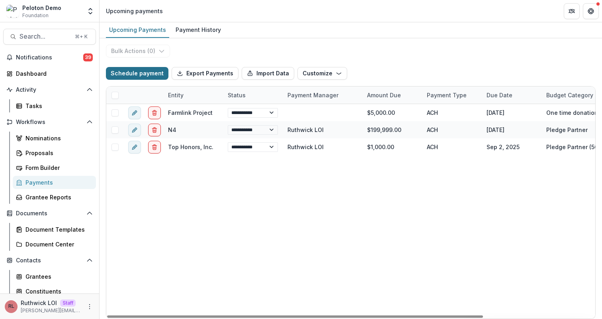
click at [140, 76] on button "Schedule payment" at bounding box center [137, 73] width 63 height 13
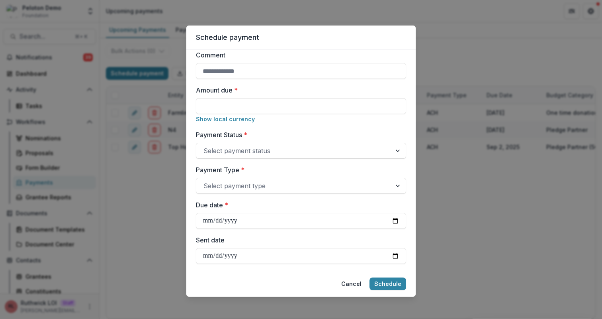
scroll to position [114, 0]
click at [239, 120] on button "Show local currency" at bounding box center [225, 118] width 59 height 7
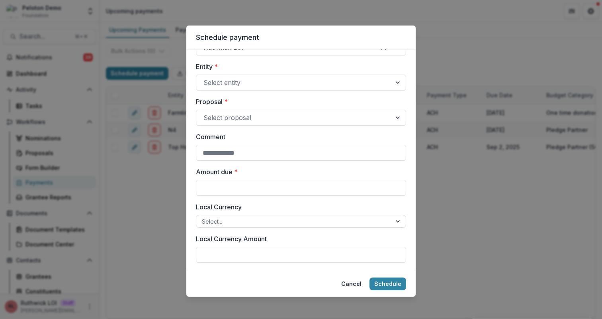
scroll to position [30, 0]
type input "**"
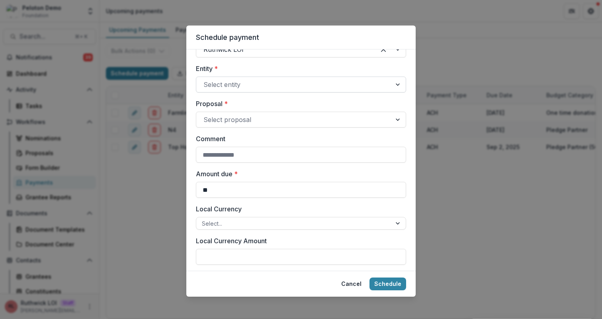
click at [226, 77] on div "Select entity" at bounding box center [301, 84] width 210 height 16
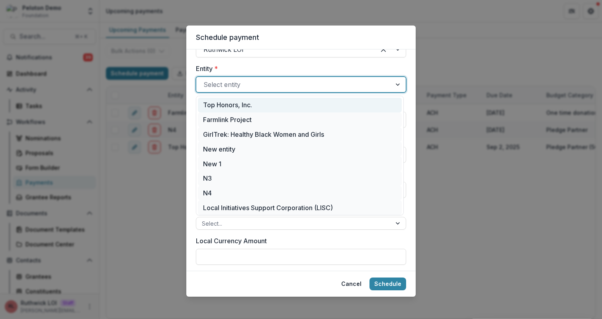
click at [245, 102] on div "Top Honors, Inc." at bounding box center [300, 105] width 204 height 15
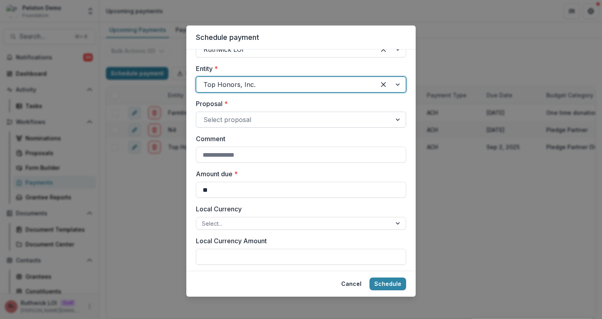
click at [251, 116] on div at bounding box center [294, 119] width 181 height 11
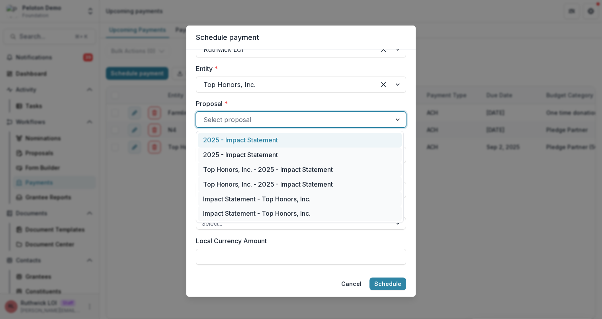
click at [255, 126] on div "Select proposal" at bounding box center [301, 120] width 210 height 16
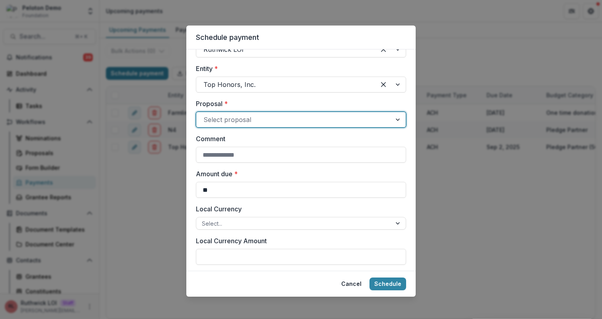
click at [256, 123] on div at bounding box center [294, 119] width 181 height 11
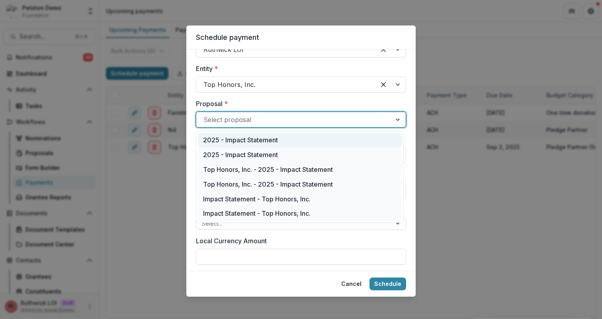
click at [261, 145] on div "2025 - Impact Statement" at bounding box center [300, 140] width 204 height 15
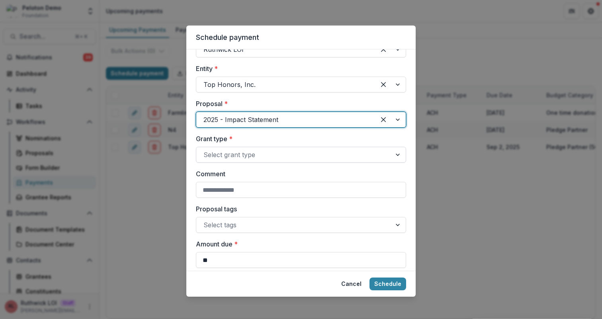
click at [296, 149] on div "Select grant type" at bounding box center [293, 154] width 195 height 13
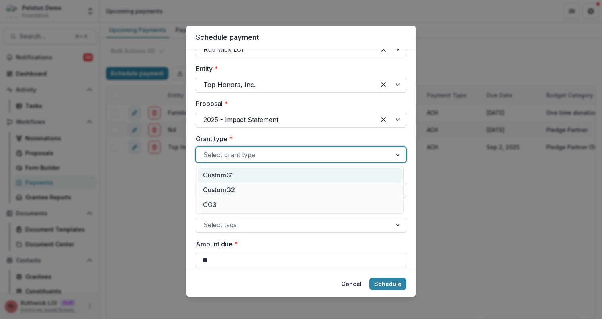
click at [299, 173] on div "CustomG1" at bounding box center [300, 175] width 204 height 15
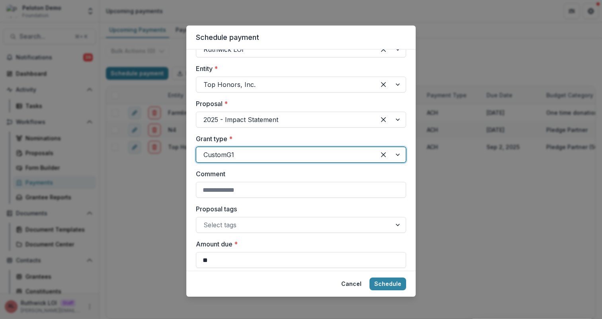
click at [278, 134] on label "Grant type *" at bounding box center [299, 139] width 206 height 10
click at [206, 150] on input "Grant type *" at bounding box center [205, 155] width 2 height 10
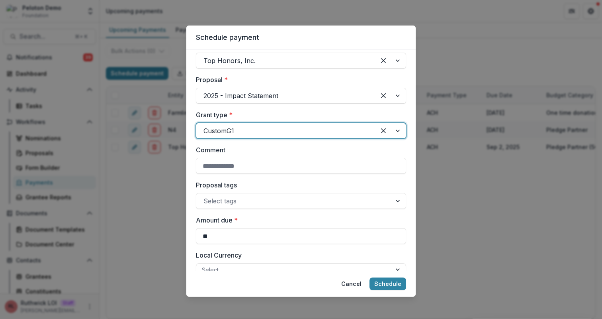
scroll to position [55, 0]
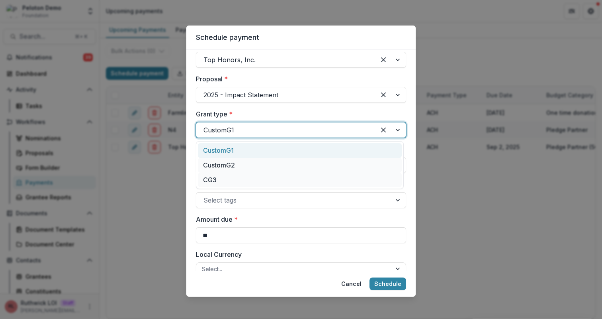
click at [278, 133] on div at bounding box center [286, 129] width 165 height 11
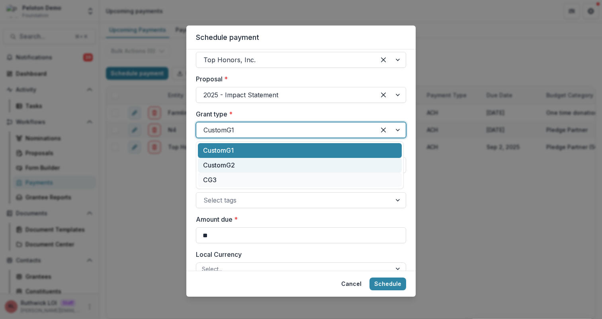
click at [291, 171] on div "CustomG2" at bounding box center [300, 165] width 204 height 15
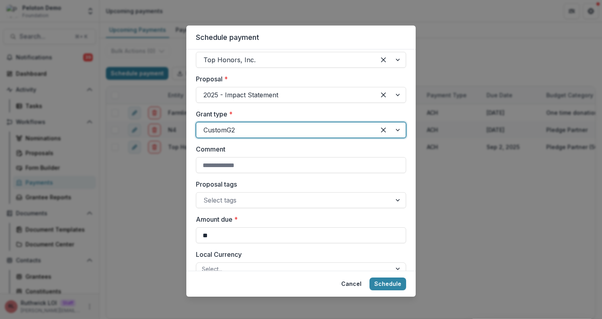
click at [278, 128] on div at bounding box center [286, 129] width 165 height 11
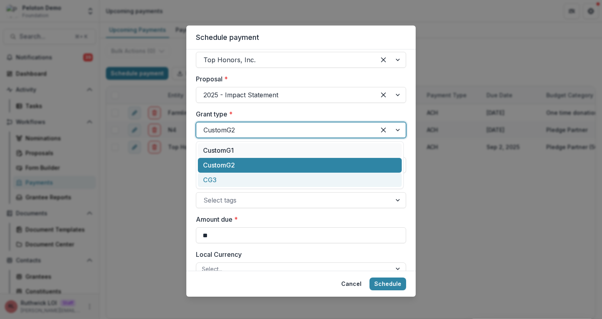
click at [298, 188] on div "CustomG1 CustomG2 CG3" at bounding box center [300, 165] width 208 height 48
click at [295, 178] on div "CG3" at bounding box center [300, 179] width 204 height 15
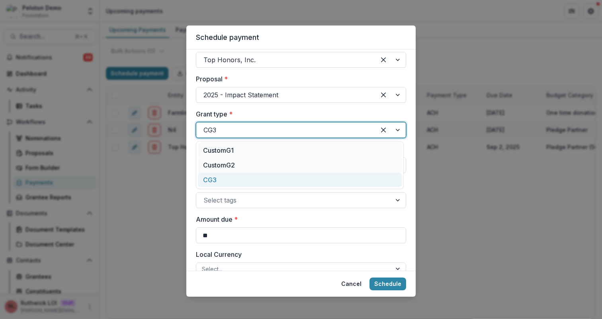
click at [278, 122] on div "CG3" at bounding box center [301, 130] width 210 height 16
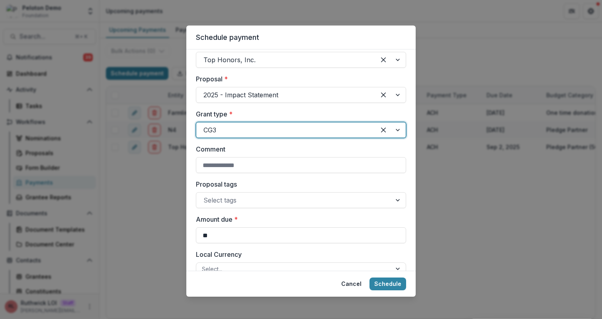
click at [277, 136] on div "CG3" at bounding box center [301, 130] width 210 height 16
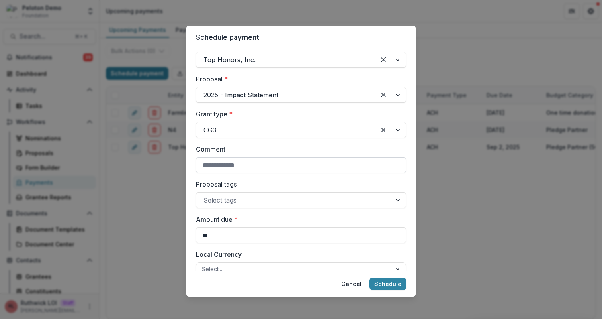
click at [280, 161] on input "Comment" at bounding box center [301, 165] width 210 height 16
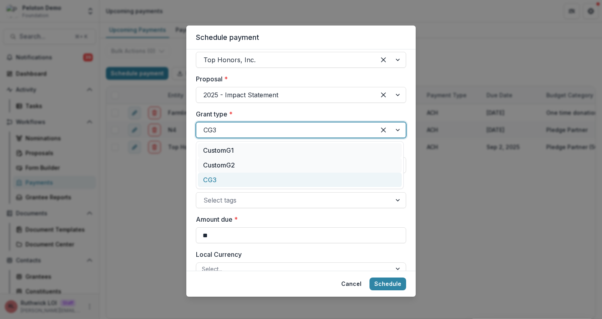
click at [274, 135] on div at bounding box center [286, 129] width 165 height 11
click at [286, 188] on div "CustomG1 CustomG2 CG3" at bounding box center [300, 165] width 208 height 48
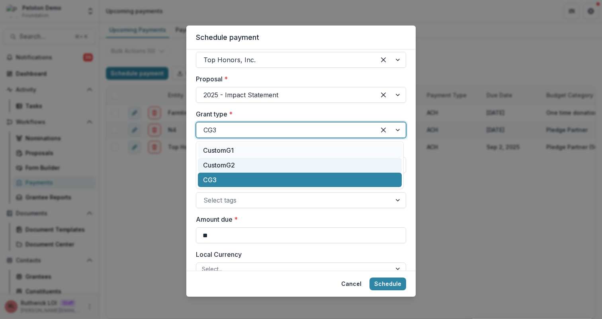
click at [277, 167] on div "CustomG2" at bounding box center [300, 165] width 204 height 15
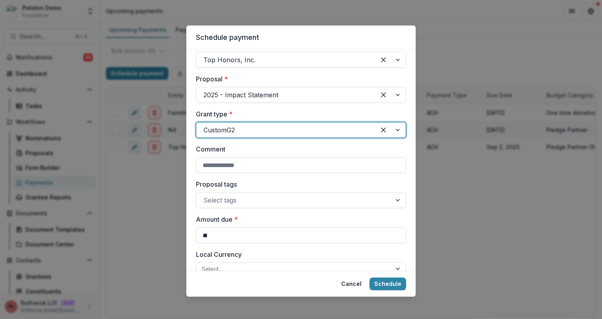
click at [271, 149] on label "Comment" at bounding box center [299, 149] width 206 height 10
click at [271, 157] on input "Comment" at bounding box center [301, 165] width 210 height 16
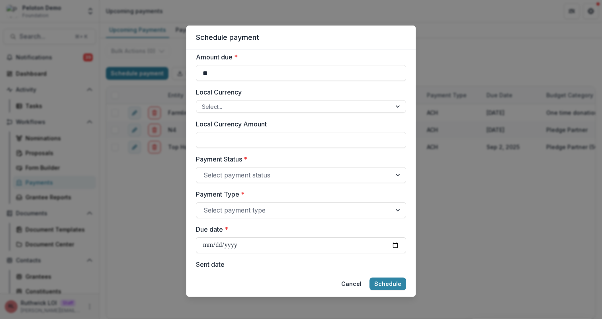
scroll to position [0, 0]
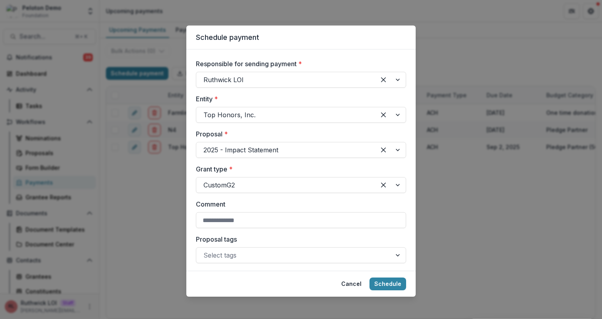
click at [271, 149] on div at bounding box center [286, 149] width 165 height 11
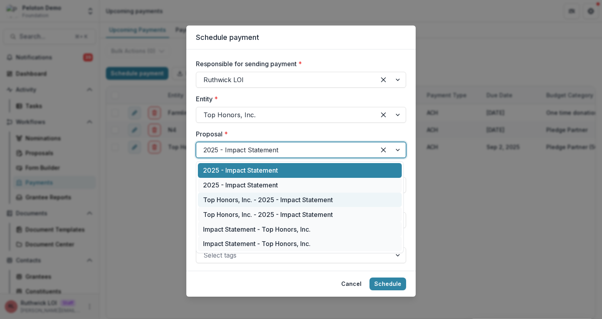
click at [335, 196] on div "Top Honors, Inc. - 2025 - Impact Statement" at bounding box center [300, 199] width 204 height 15
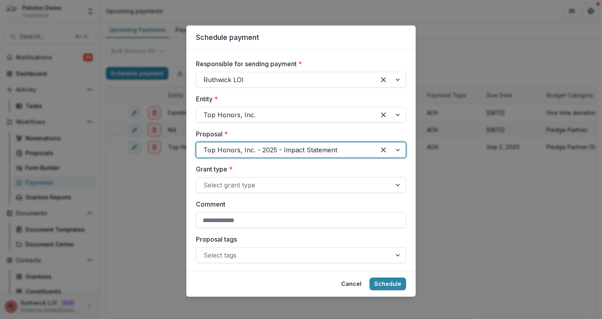
click at [304, 155] on div at bounding box center [286, 149] width 165 height 11
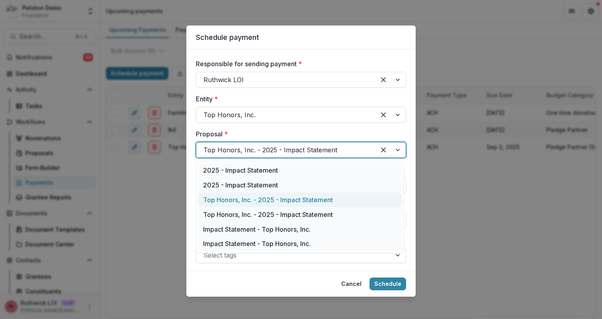
click at [304, 155] on div at bounding box center [286, 149] width 165 height 11
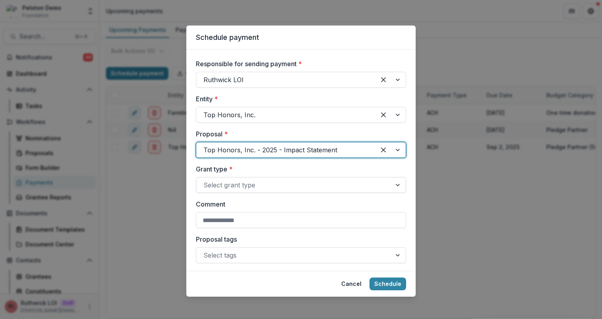
click at [329, 177] on div "Select grant type" at bounding box center [301, 185] width 210 height 16
click at [317, 169] on label "Grant type *" at bounding box center [299, 169] width 206 height 10
click at [206, 180] on input "Grant type *" at bounding box center [205, 185] width 2 height 10
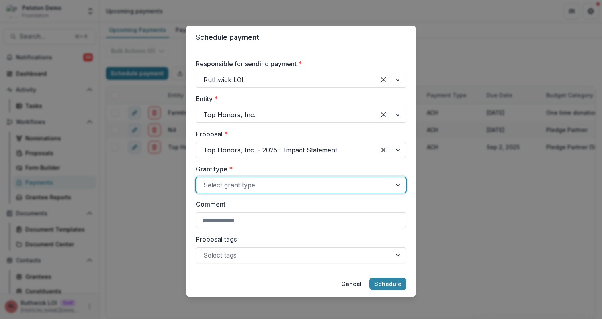
click at [318, 184] on div at bounding box center [294, 184] width 181 height 11
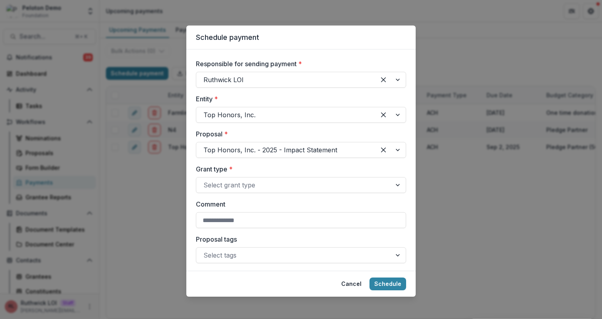
click at [315, 172] on label "Grant type *" at bounding box center [299, 169] width 206 height 10
click at [206, 180] on input "Grant type *" at bounding box center [205, 185] width 2 height 10
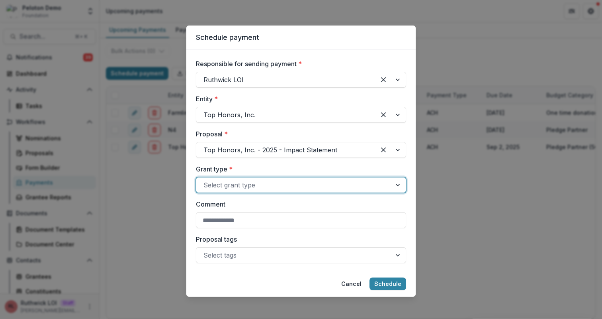
click at [290, 188] on div at bounding box center [294, 184] width 181 height 11
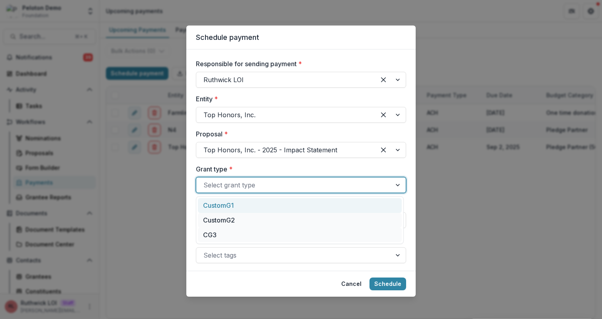
click at [281, 169] on label "Grant type *" at bounding box center [299, 169] width 206 height 10
click at [206, 180] on input "Grant type *" at bounding box center [205, 185] width 2 height 10
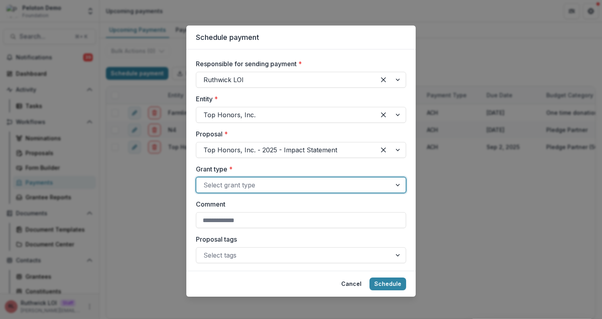
click at [265, 168] on label "Grant type *" at bounding box center [299, 169] width 206 height 10
click at [206, 180] on input "Grant type *" at bounding box center [205, 185] width 2 height 10
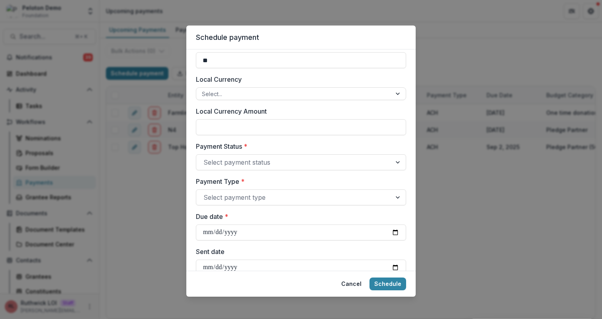
scroll to position [231, 0]
click at [167, 193] on div "Schedule payment Responsible for sending payment * Ruthwick LOI Entity * Top Ho…" at bounding box center [301, 159] width 602 height 319
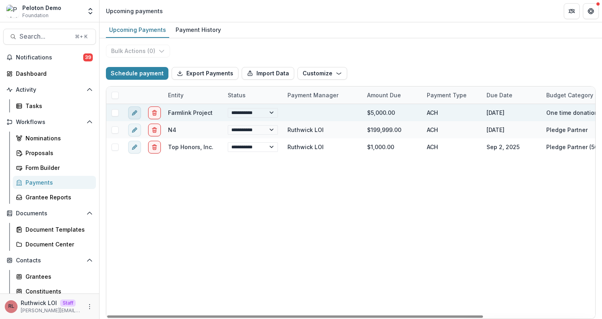
click at [139, 110] on button "edit" at bounding box center [134, 112] width 13 height 13
select select
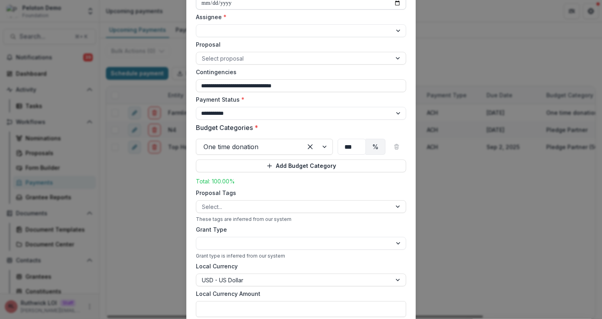
scroll to position [273, 0]
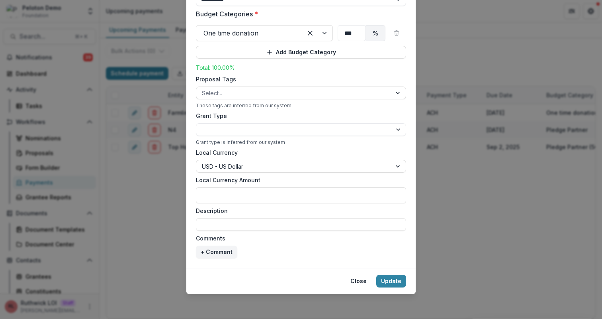
click at [135, 170] on div "**********" at bounding box center [301, 159] width 602 height 319
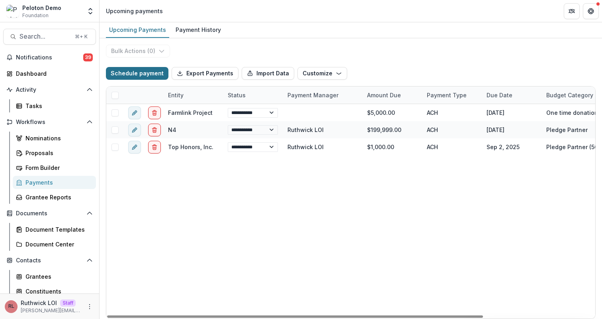
click at [153, 78] on button "Schedule payment" at bounding box center [137, 73] width 63 height 13
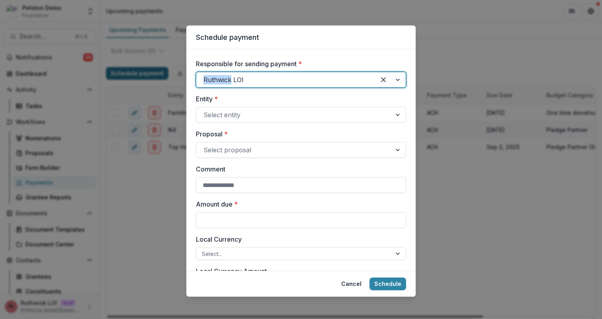
click at [153, 78] on div "Schedule payment Responsible for sending payment * Ruthwick LOI Entity * Select…" at bounding box center [301, 159] width 602 height 319
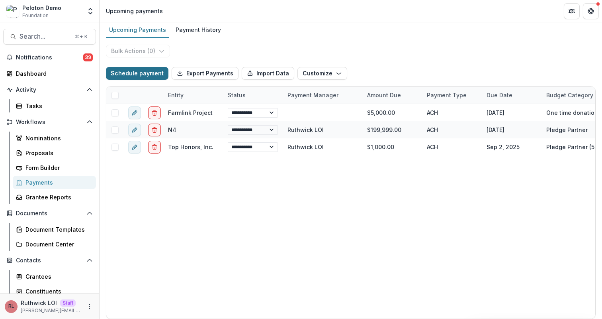
click at [153, 77] on button "Schedule payment" at bounding box center [137, 73] width 63 height 13
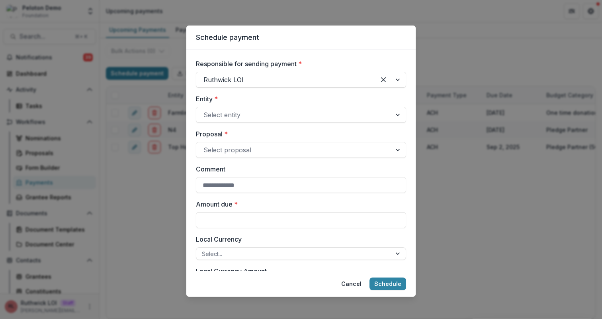
click at [112, 135] on div "Schedule payment Responsible for sending payment * Ruthwick LOI Entity * Select…" at bounding box center [301, 159] width 602 height 319
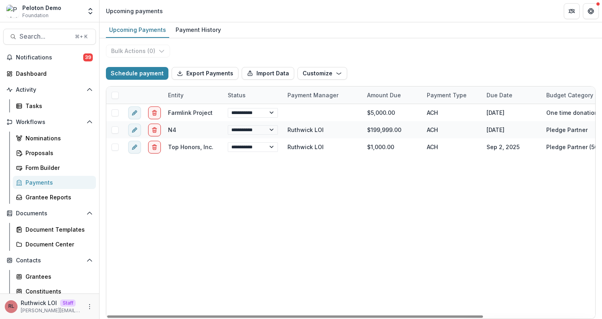
click at [157, 192] on div "**********" at bounding box center [423, 211] width 634 height 214
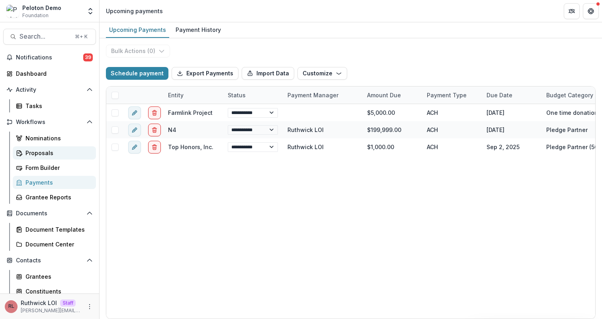
click at [65, 151] on div "Proposals" at bounding box center [57, 153] width 64 height 8
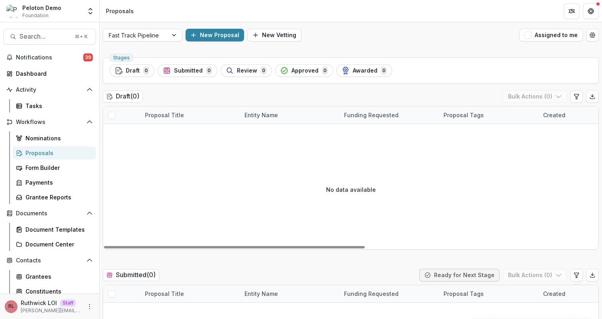
click at [181, 39] on div at bounding box center [175, 35] width 14 height 12
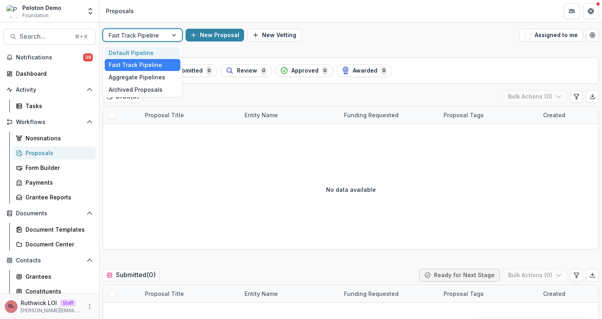
click at [162, 51] on div "Default Pipeline" at bounding box center [143, 53] width 76 height 12
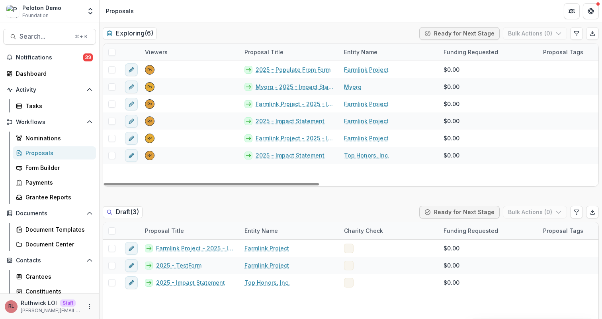
scroll to position [73, 0]
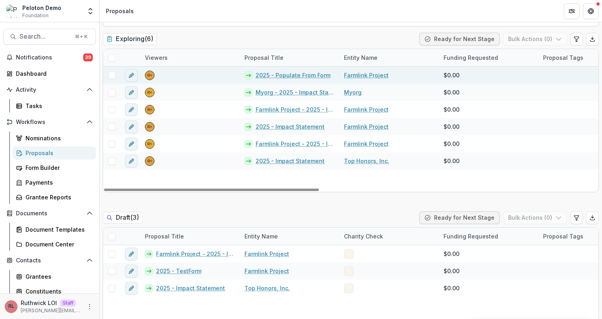
click at [112, 74] on span at bounding box center [111, 75] width 7 height 7
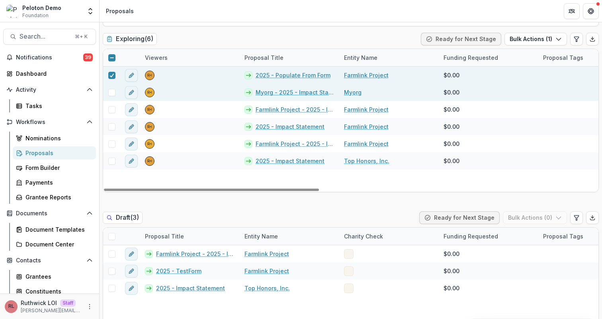
click at [112, 95] on span at bounding box center [111, 92] width 7 height 7
click at [524, 41] on button "Bulk Actions ( 2 )" at bounding box center [535, 39] width 64 height 13
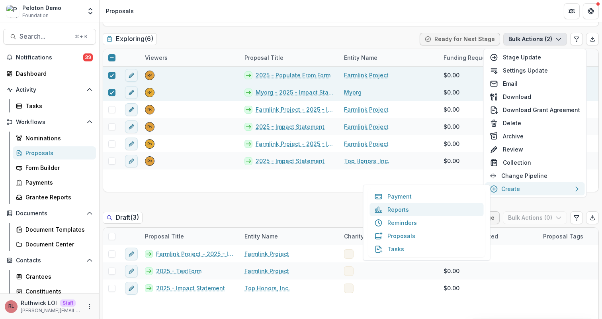
click at [427, 209] on button "Reports" at bounding box center [427, 209] width 114 height 13
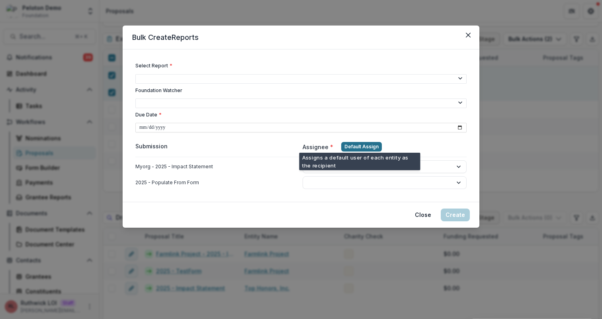
click at [349, 144] on button "Default Assign" at bounding box center [361, 147] width 41 height 10
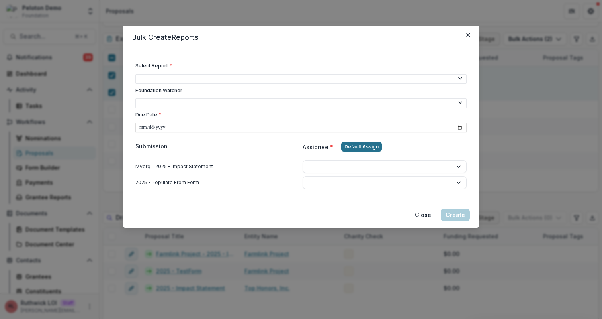
select select "**********"
click at [300, 270] on div "**********" at bounding box center [301, 159] width 602 height 319
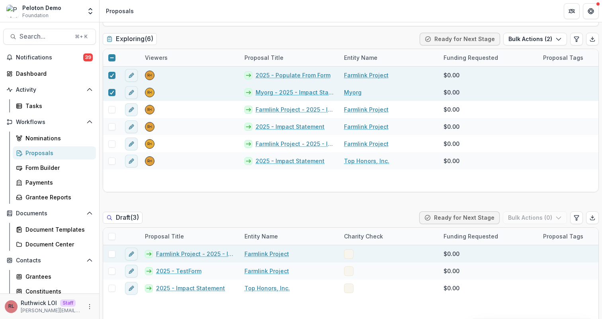
click at [184, 251] on link "Farmlink Project - 2025 - Impact Statement & Resource Request Form" at bounding box center [195, 253] width 79 height 8
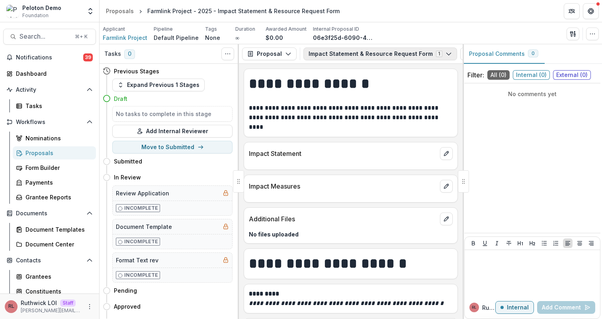
scroll to position [0, 59]
click at [458, 53] on icon "PDF view" at bounding box center [461, 54] width 6 height 6
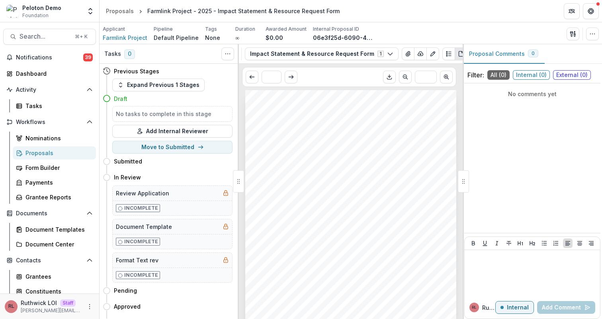
click at [458, 53] on icon "PDF view" at bounding box center [461, 54] width 6 height 6
click at [446, 52] on circle "Plaintext view" at bounding box center [446, 51] width 1 height 1
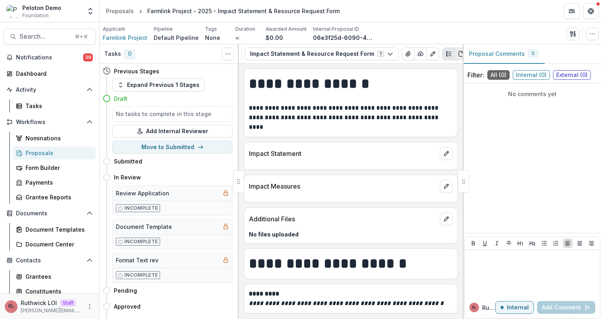
click at [462, 52] on icon "PDF view" at bounding box center [463, 52] width 2 height 2
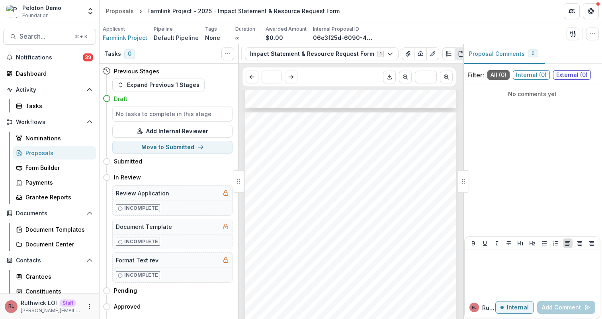
scroll to position [449, 0]
click at [446, 53] on icon "Plaintext view" at bounding box center [449, 54] width 6 height 6
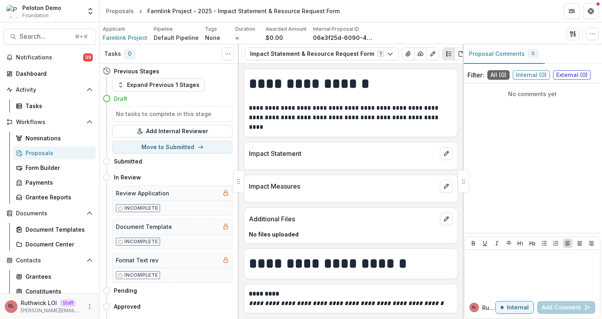
click at [289, 190] on p "Impact Measures" at bounding box center [343, 186] width 188 height 10
click at [292, 201] on div "Impact Measures" at bounding box center [351, 188] width 214 height 28
click at [589, 32] on button "button" at bounding box center [592, 33] width 13 height 13
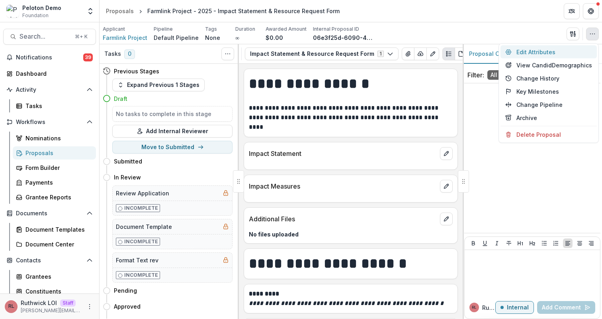
click at [554, 52] on button "Edit Attributes" at bounding box center [549, 51] width 96 height 13
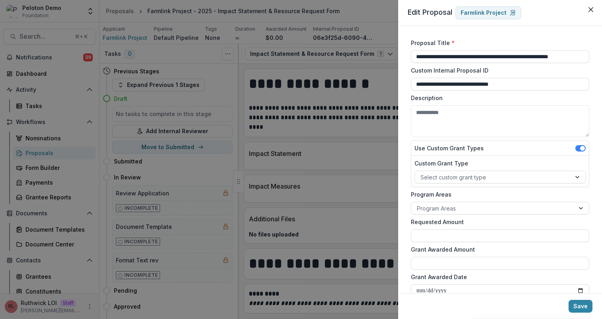
click at [333, 127] on div "**********" at bounding box center [301, 159] width 602 height 319
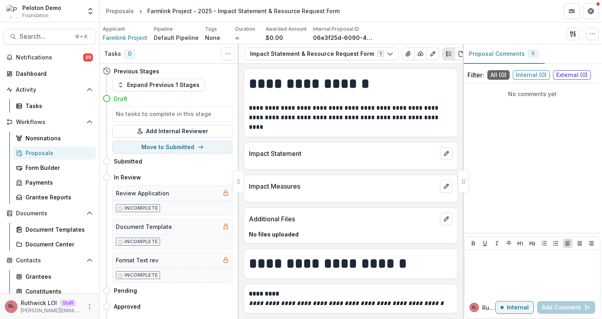
click at [67, 157] on link "Proposals" at bounding box center [54, 152] width 83 height 13
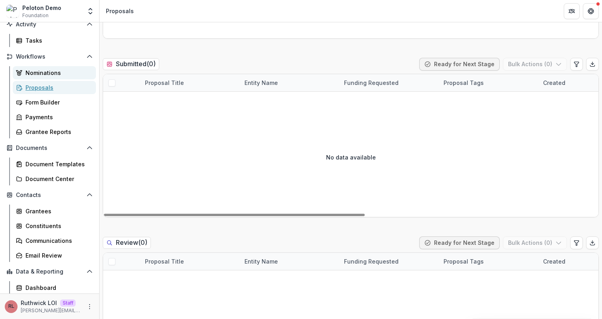
scroll to position [81, 0]
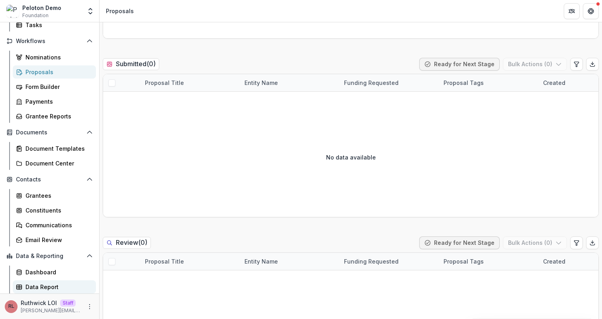
click at [59, 285] on div "Data Report" at bounding box center [57, 286] width 64 height 8
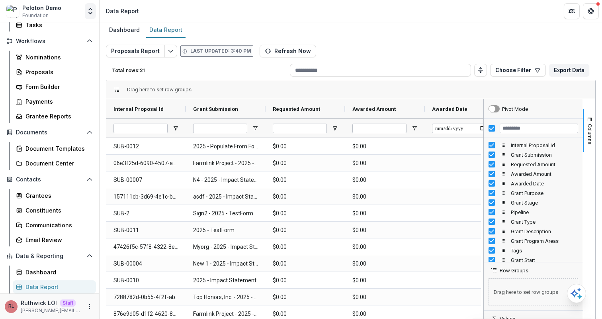
click at [90, 12] on icon "Open entity switcher" at bounding box center [90, 11] width 8 height 8
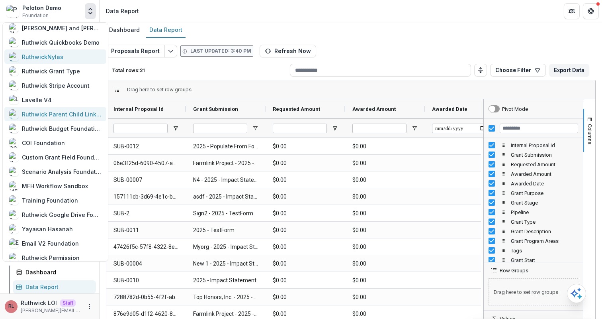
scroll to position [109, 0]
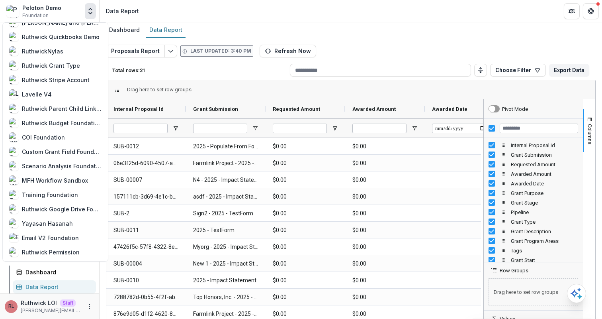
click at [402, 24] on div "Dashboard Data Report" at bounding box center [351, 30] width 503 height 16
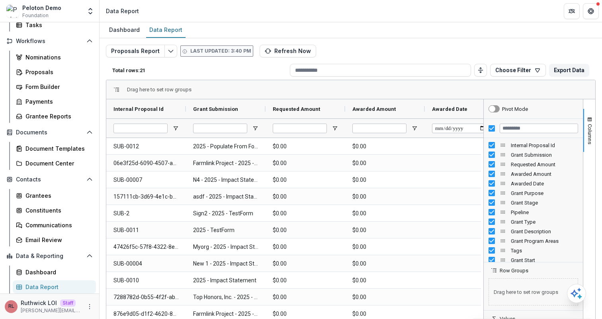
click at [407, 46] on div "Proposals Report Last updated: 3:40 PM Refresh Now Total rows: 21 Choose Filter…" at bounding box center [351, 192] width 490 height 295
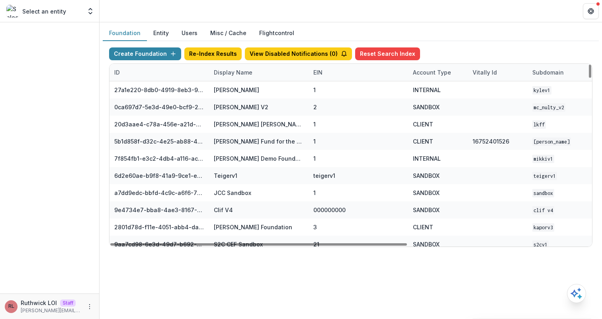
click at [239, 74] on div "Display Name" at bounding box center [233, 72] width 48 height 8
click at [248, 87] on input at bounding box center [259, 90] width 96 height 13
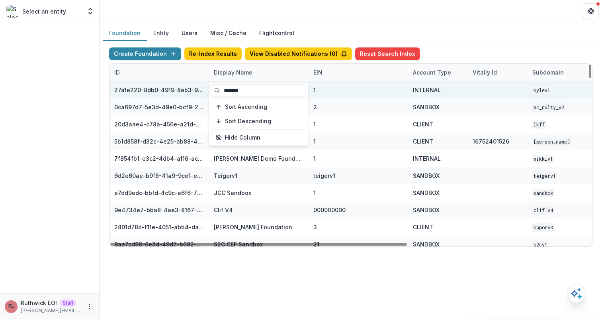
type input "*******"
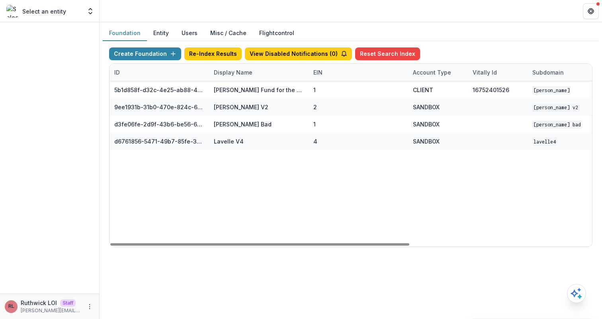
click at [445, 127] on div "SANDBOX" at bounding box center [438, 124] width 50 height 17
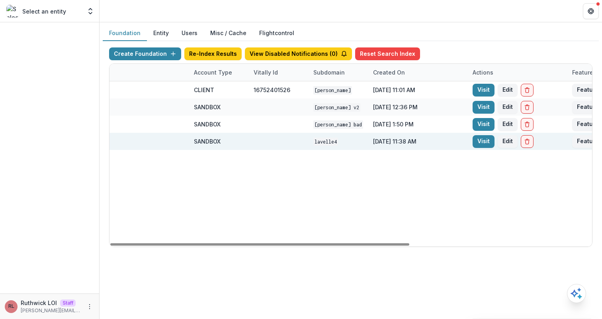
scroll to position [0, 294]
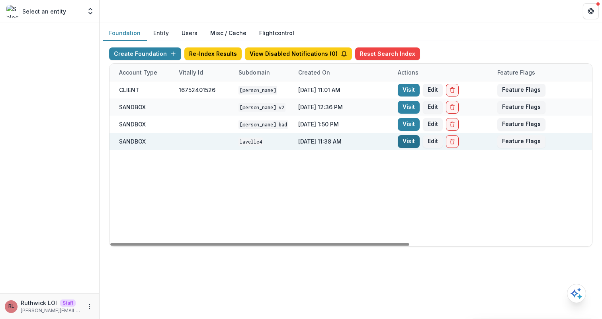
click at [403, 142] on link "Visit" at bounding box center [409, 141] width 22 height 13
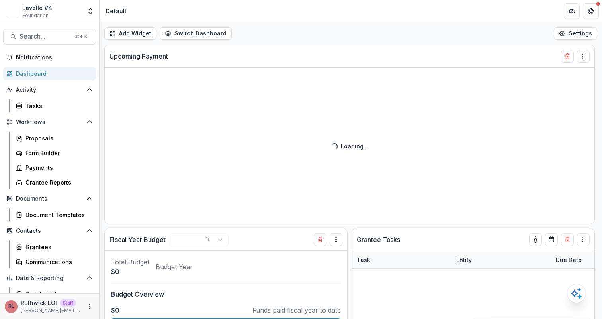
scroll to position [37, 0]
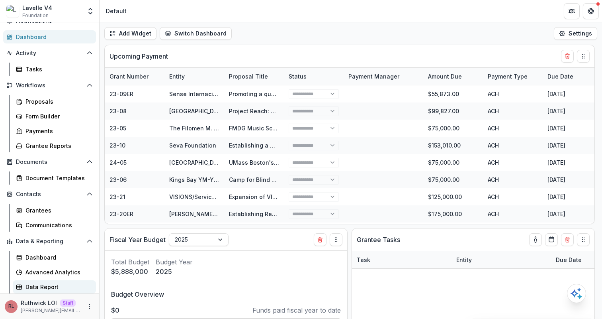
click at [34, 282] on link "Data Report" at bounding box center [54, 286] width 83 height 13
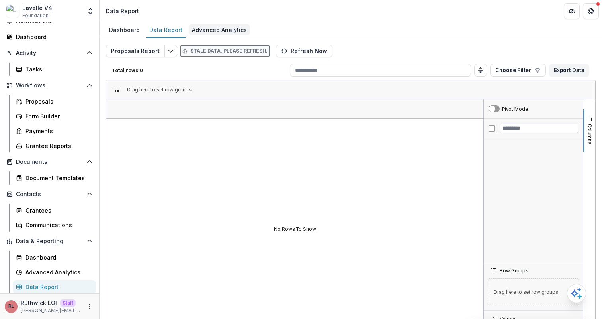
click at [215, 30] on div "Advanced Analytics" at bounding box center [219, 30] width 61 height 12
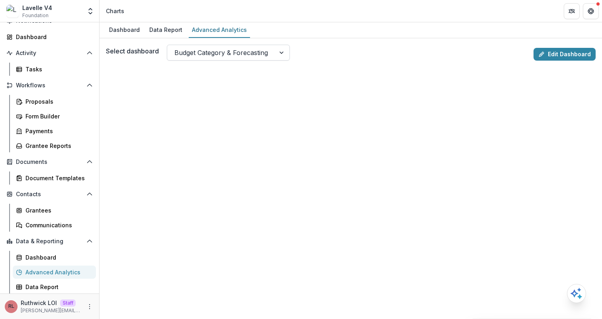
click at [271, 55] on div "Budget Category & Forecasting" at bounding box center [221, 52] width 108 height 13
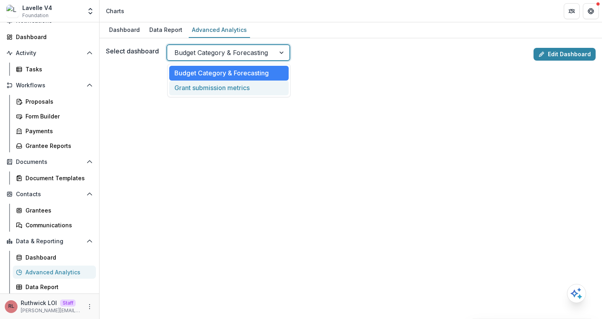
click at [276, 91] on div "Grant submission metrics" at bounding box center [228, 87] width 119 height 15
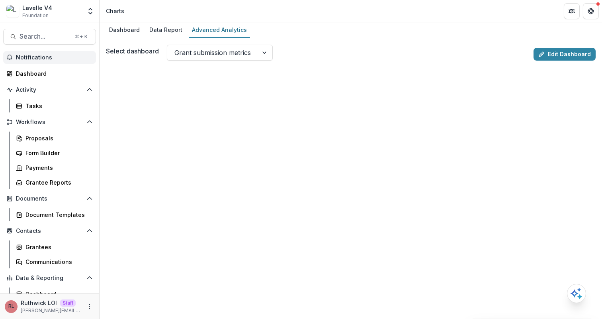
click at [53, 58] on span "Notifications" at bounding box center [54, 57] width 77 height 7
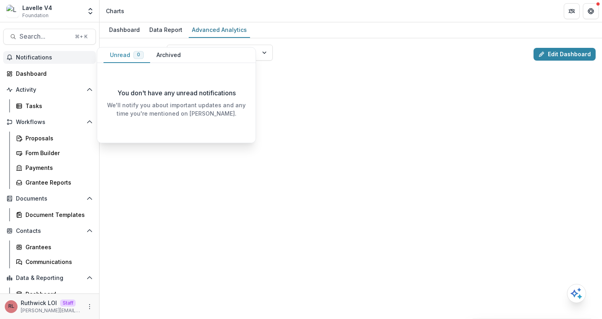
click at [176, 55] on button "Archived" at bounding box center [168, 55] width 37 height 16
click at [134, 57] on span "0" at bounding box center [138, 55] width 10 height 8
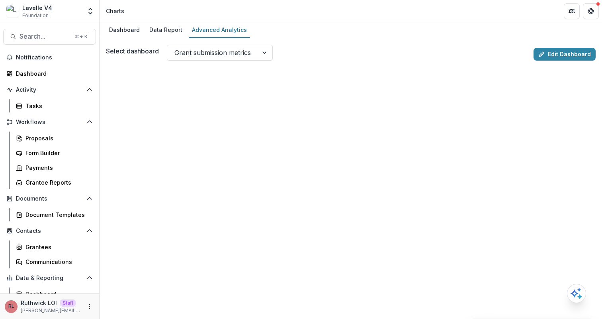
click at [319, 44] on div "Select dashboard Grant submission metrics Edit Dashboard" at bounding box center [351, 178] width 503 height 280
